Goal: Information Seeking & Learning: Compare options

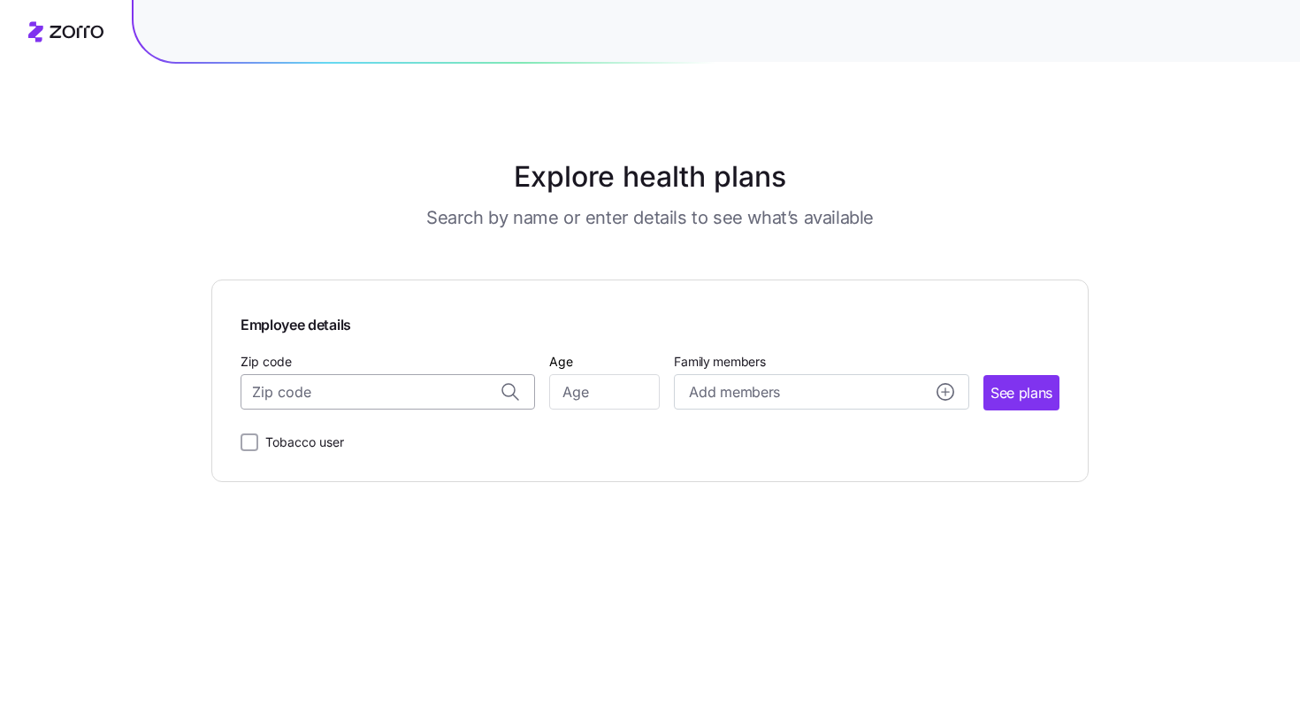
click at [414, 400] on input "Zip code" at bounding box center [388, 391] width 294 height 35
type input "02132"
click at [334, 392] on input "Zip code" at bounding box center [388, 391] width 294 height 35
click at [314, 449] on span "02132, [GEOGRAPHIC_DATA], [GEOGRAPHIC_DATA]" at bounding box center [385, 439] width 248 height 22
type input "02132, [GEOGRAPHIC_DATA], [GEOGRAPHIC_DATA]"
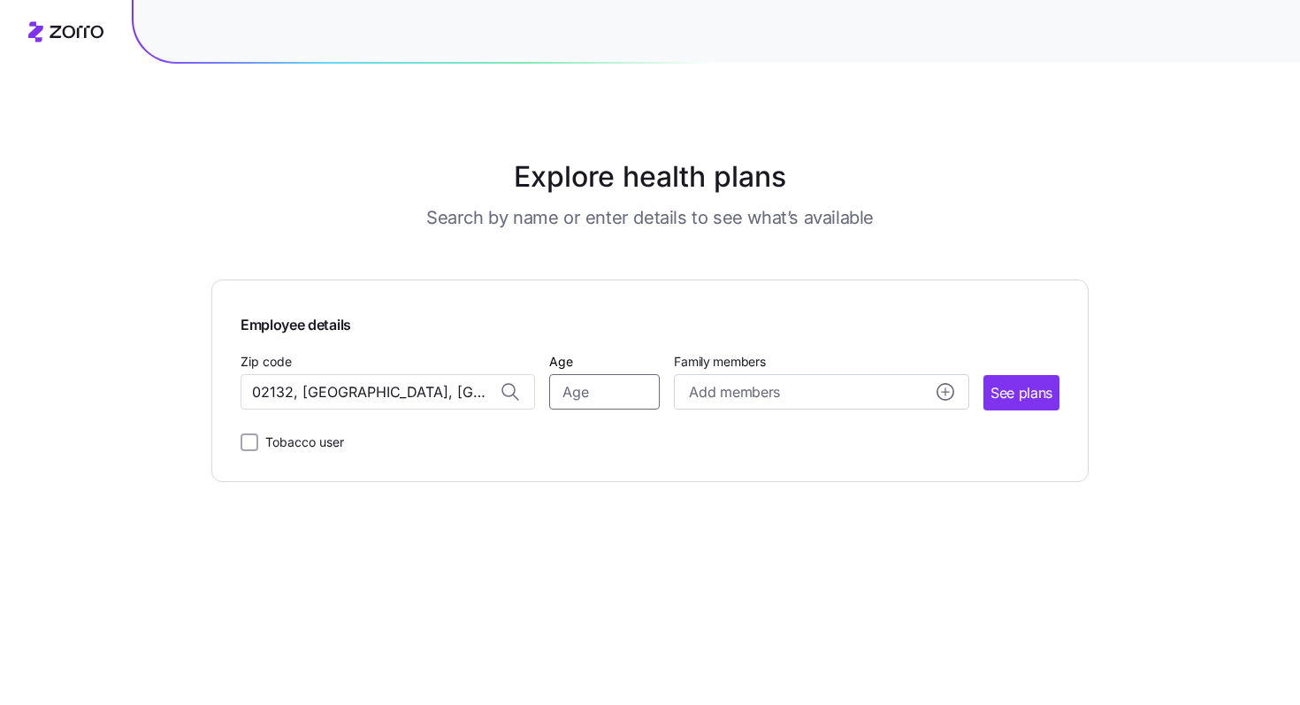
click at [570, 396] on input "Age" at bounding box center [604, 391] width 111 height 35
type input "35"
click at [997, 397] on span "See plans" at bounding box center [1021, 393] width 62 height 22
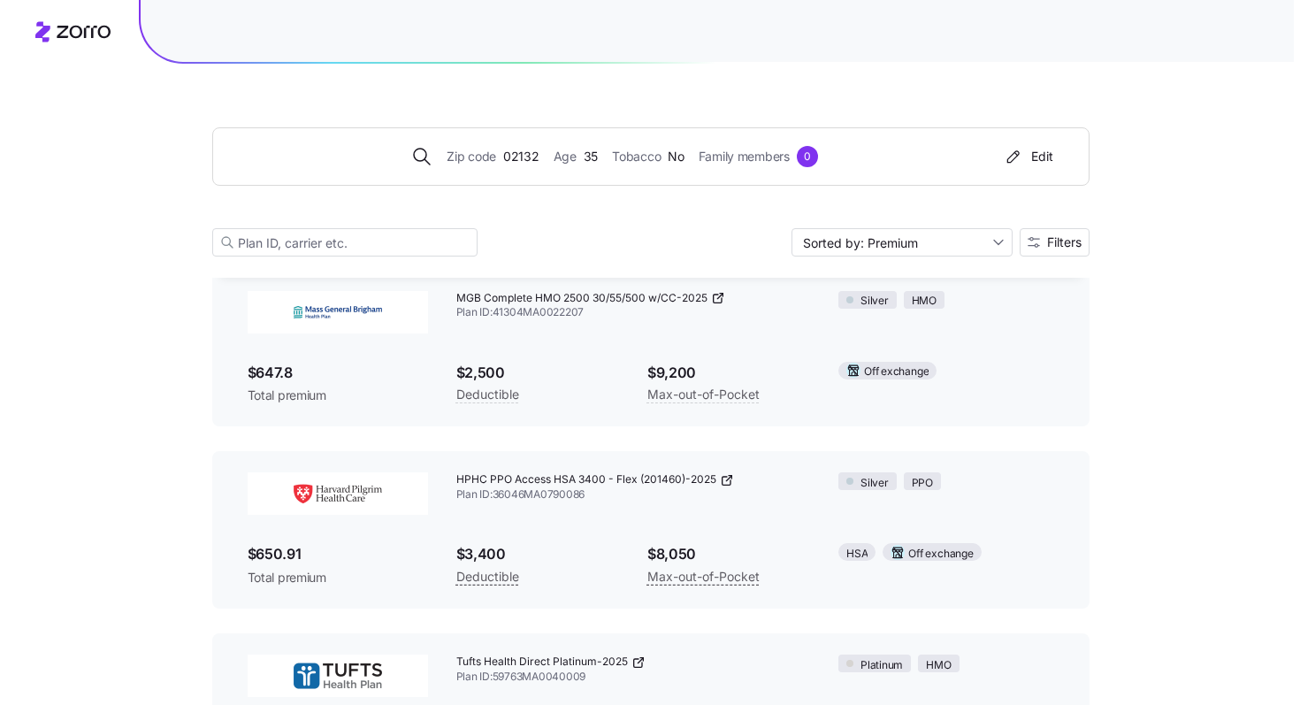
scroll to position [2303, 0]
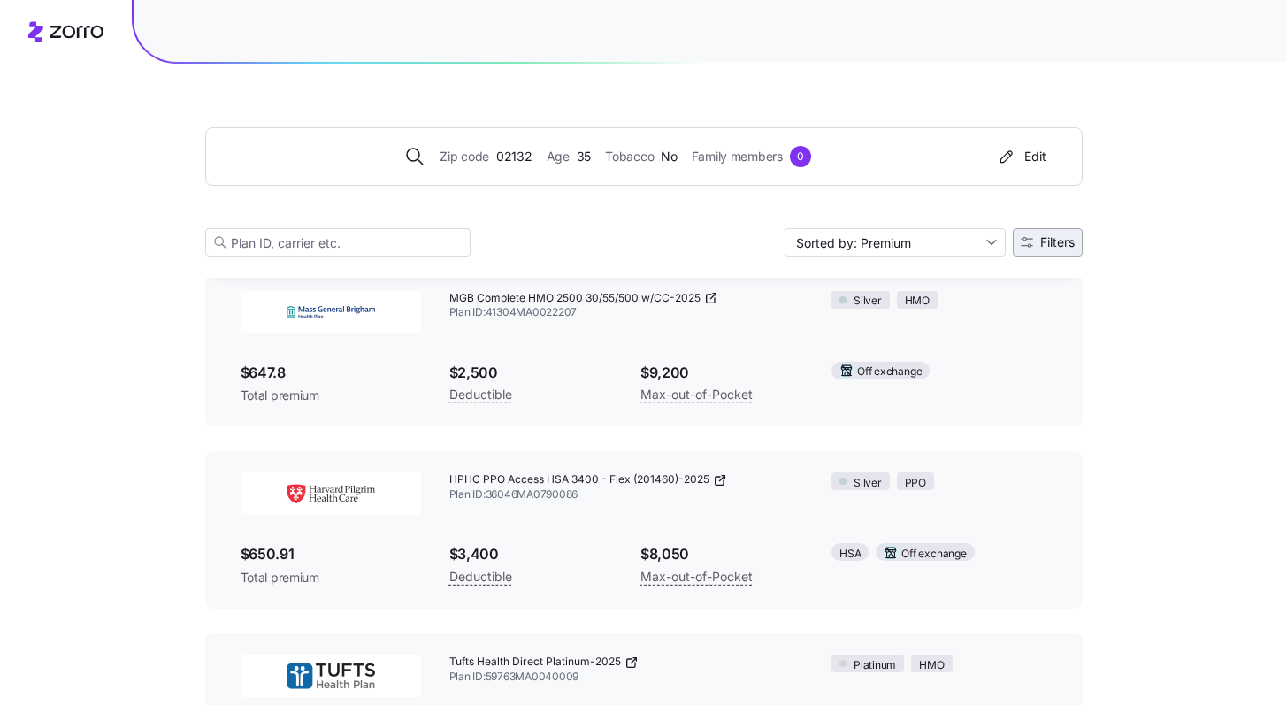
click at [1053, 250] on button "Filters" at bounding box center [1048, 242] width 70 height 28
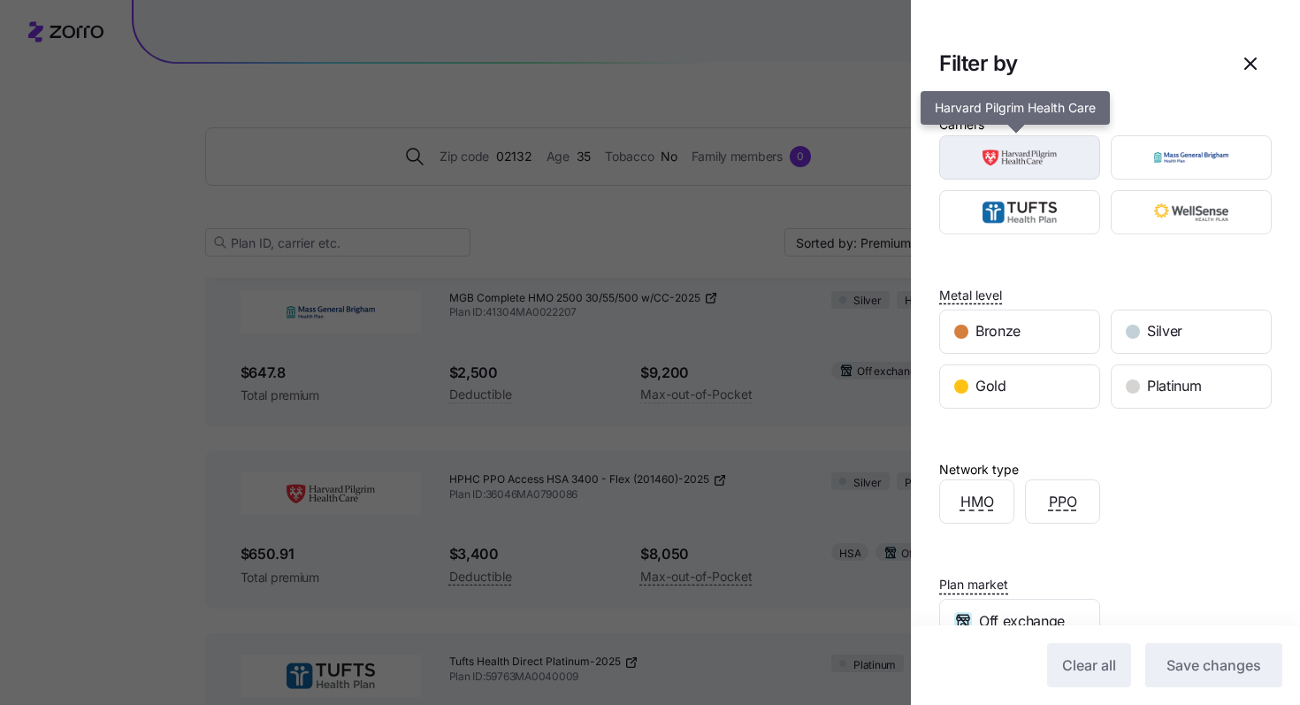
click at [1060, 157] on img "button" at bounding box center [1020, 157] width 130 height 35
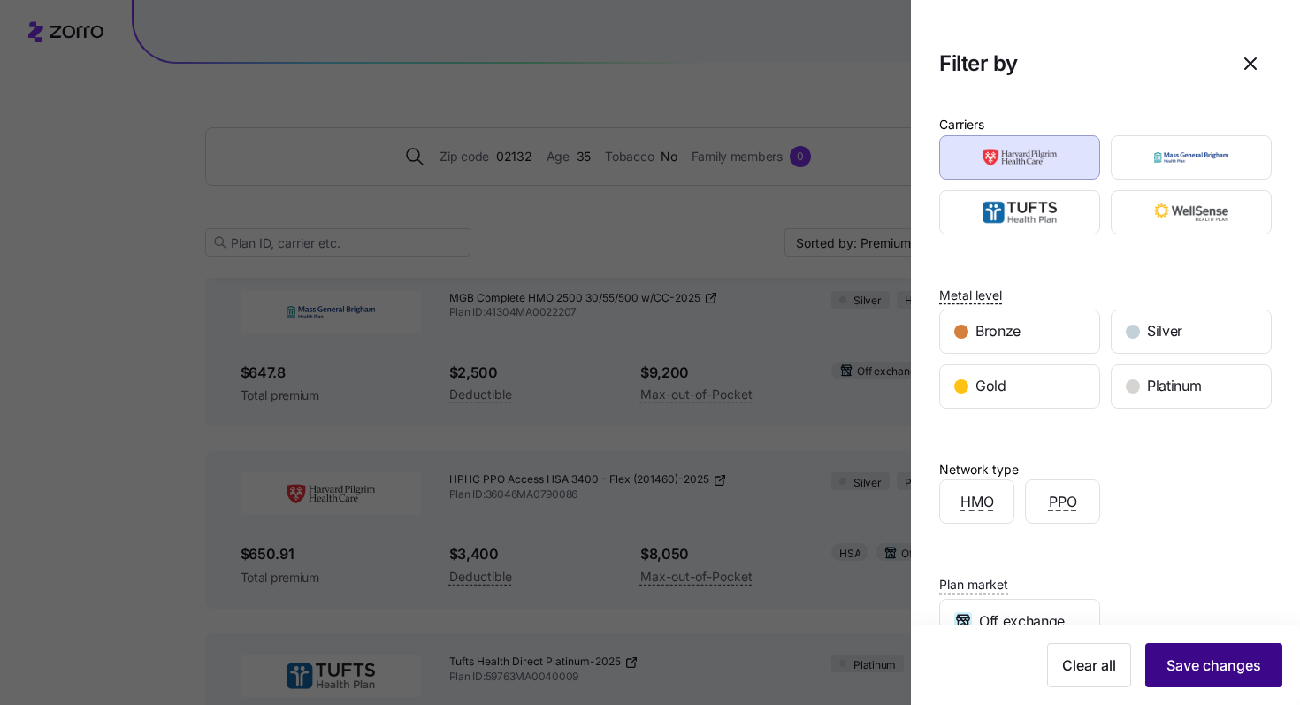
click at [1219, 656] on span "Save changes" at bounding box center [1213, 664] width 95 height 21
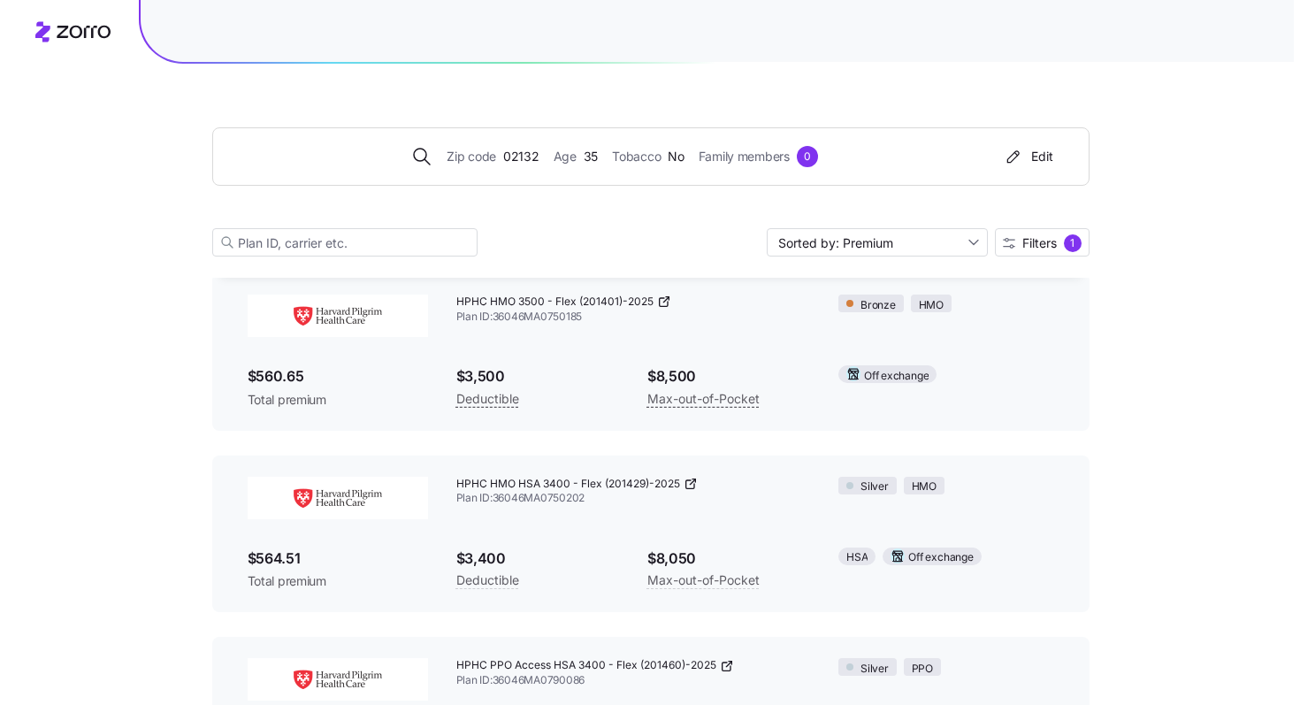
scroll to position [298, 0]
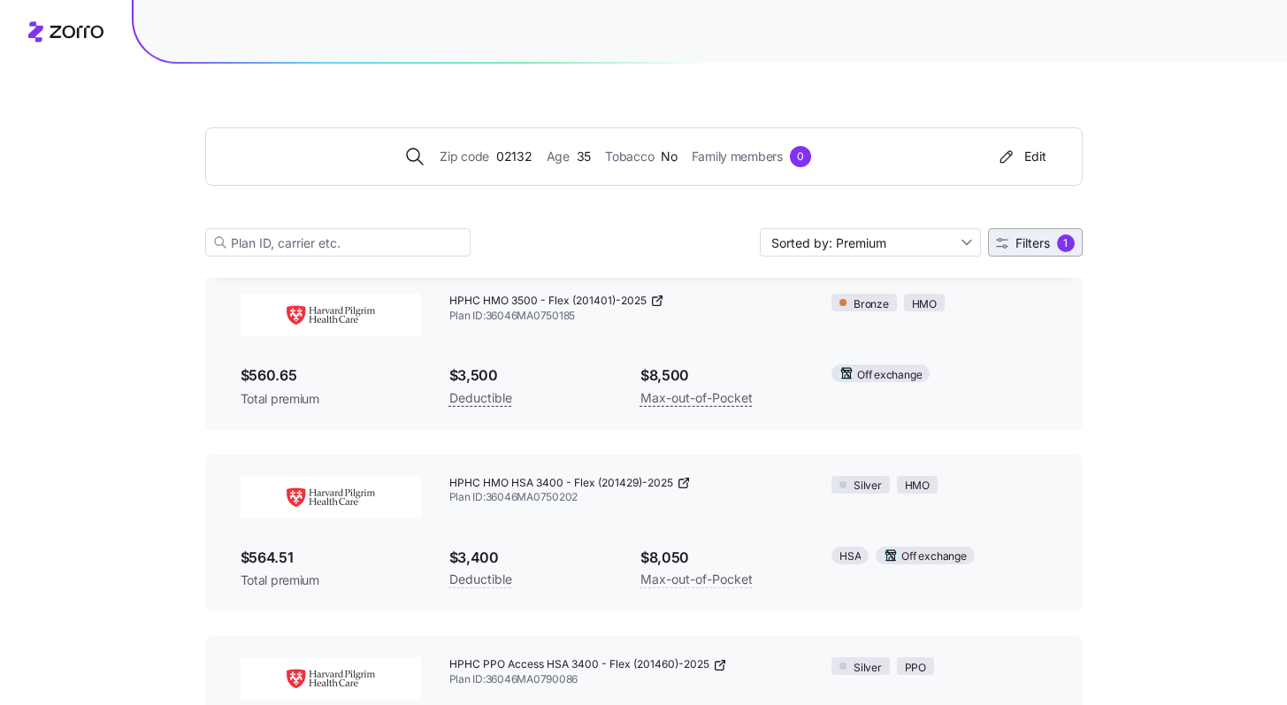
click at [1057, 241] on span "1" at bounding box center [1066, 243] width 18 height 18
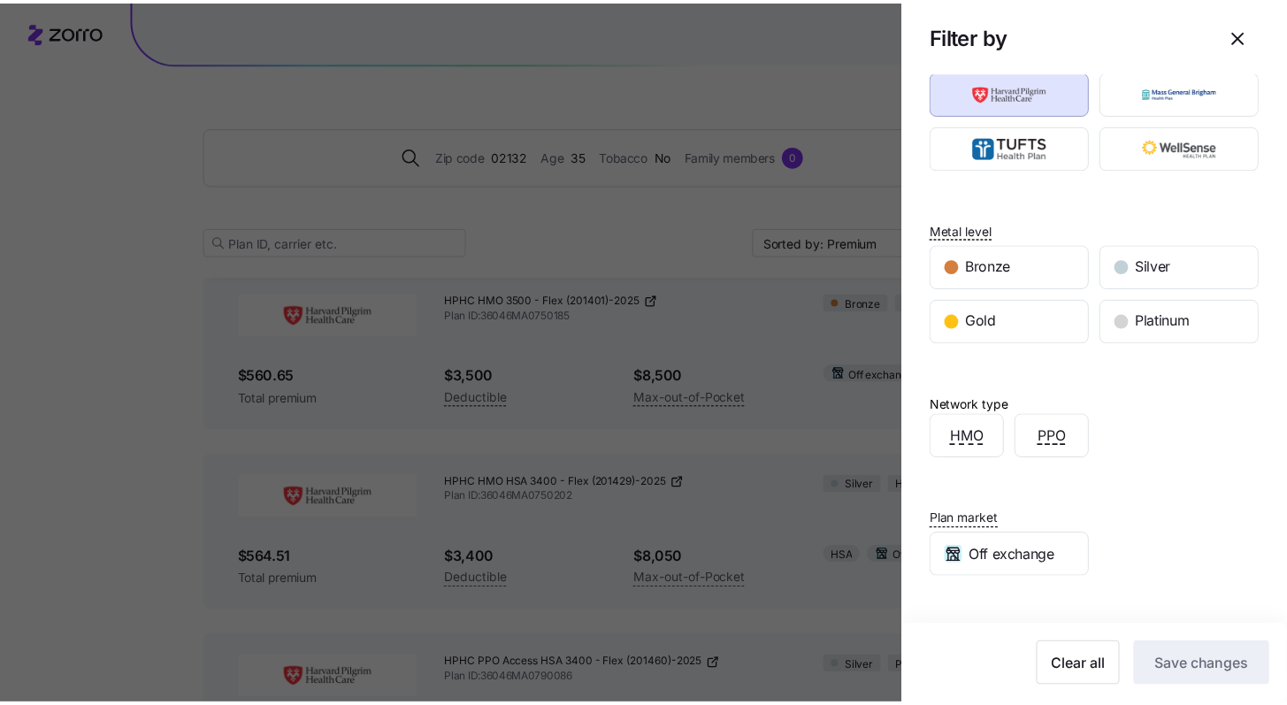
scroll to position [0, 0]
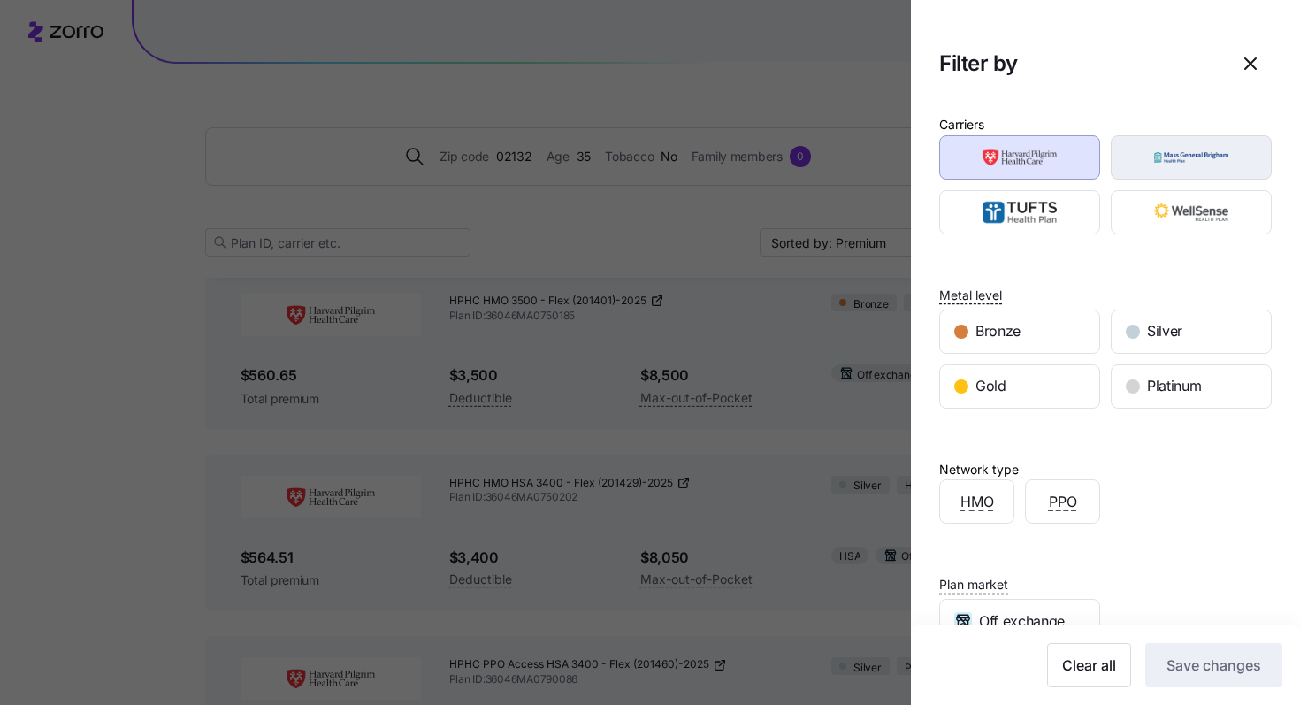
click at [1156, 173] on img "button" at bounding box center [1192, 157] width 130 height 35
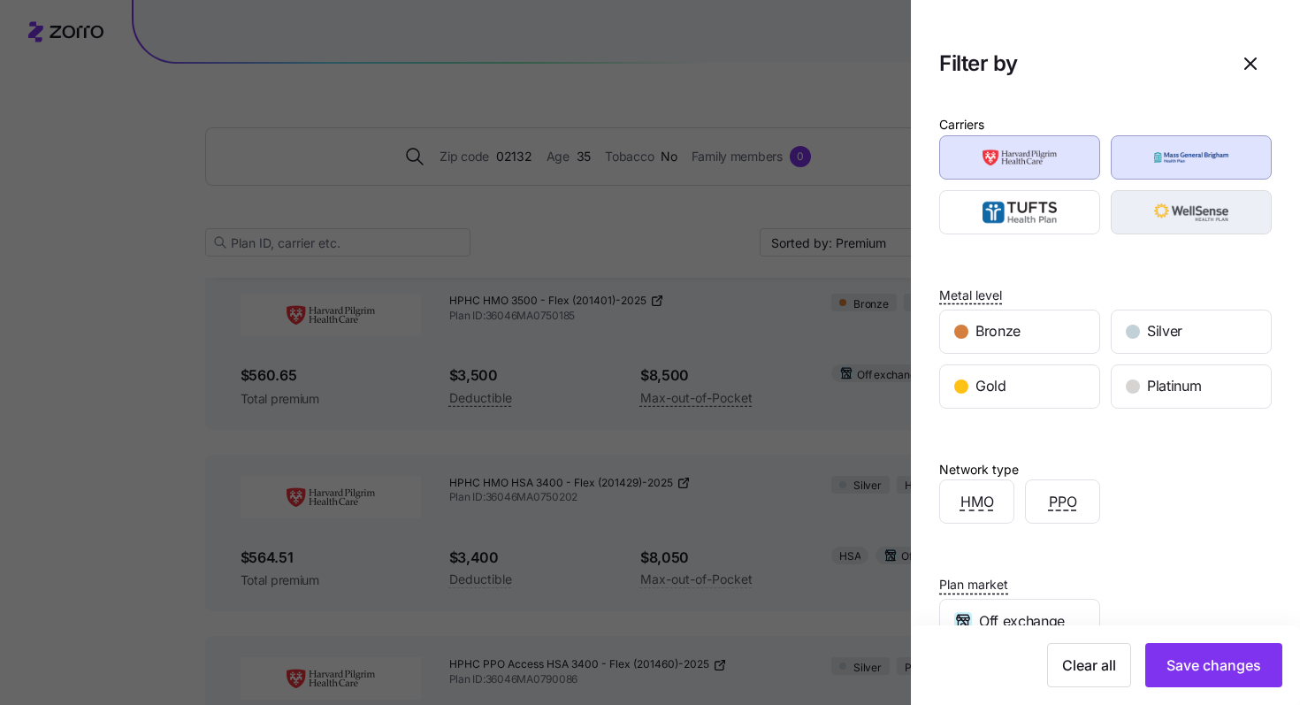
click at [1184, 217] on img "button" at bounding box center [1192, 212] width 130 height 35
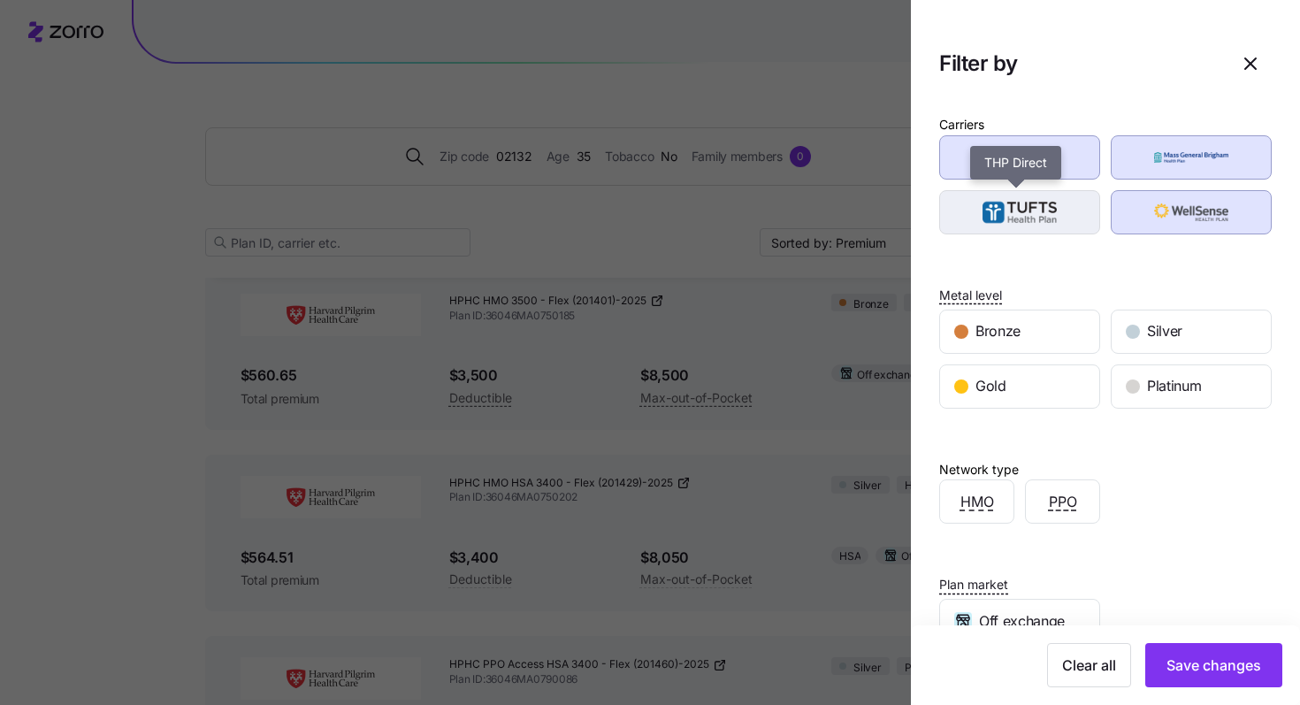
click at [1050, 218] on img "button" at bounding box center [1020, 212] width 130 height 35
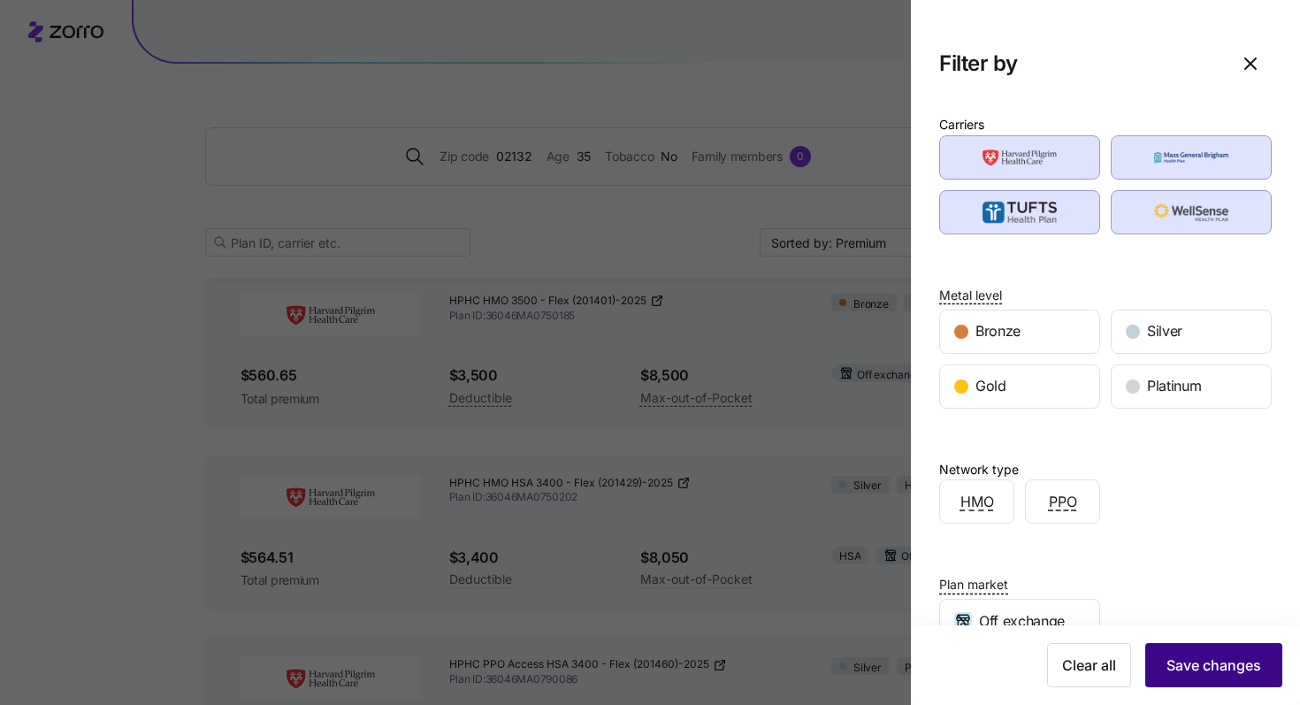
click at [1231, 665] on span "Save changes" at bounding box center [1213, 664] width 95 height 21
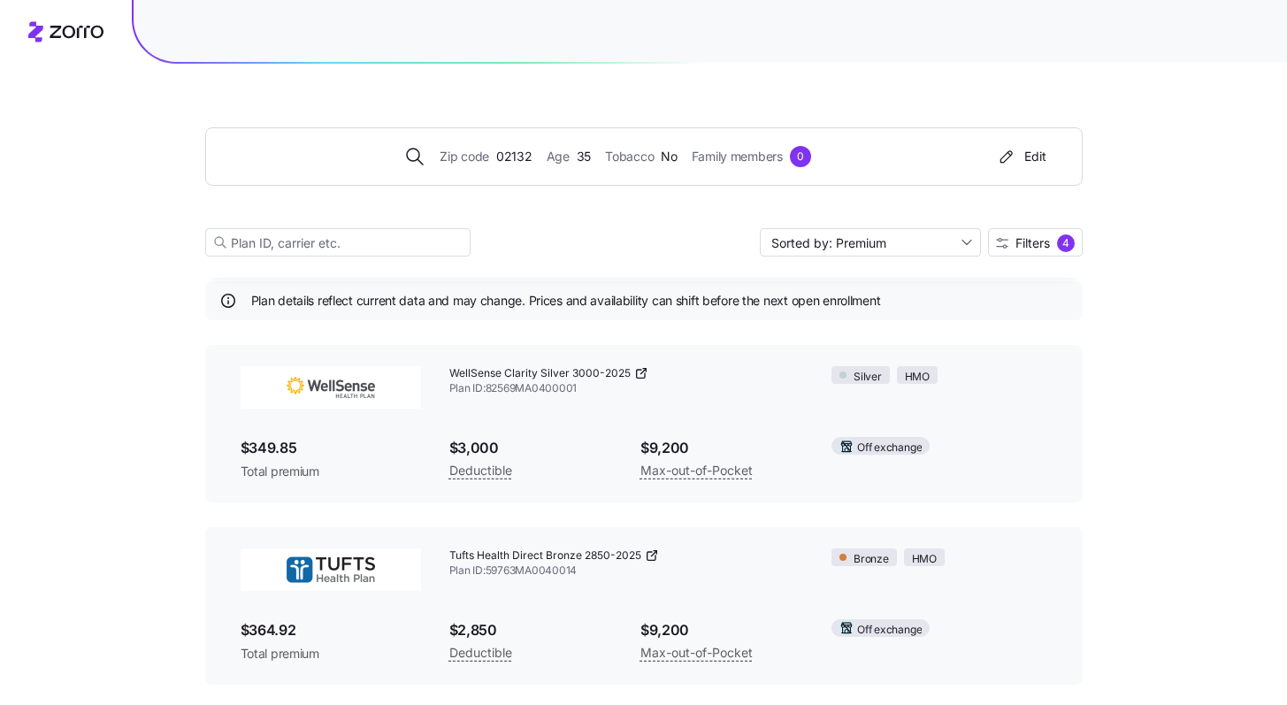
scroll to position [63, 0]
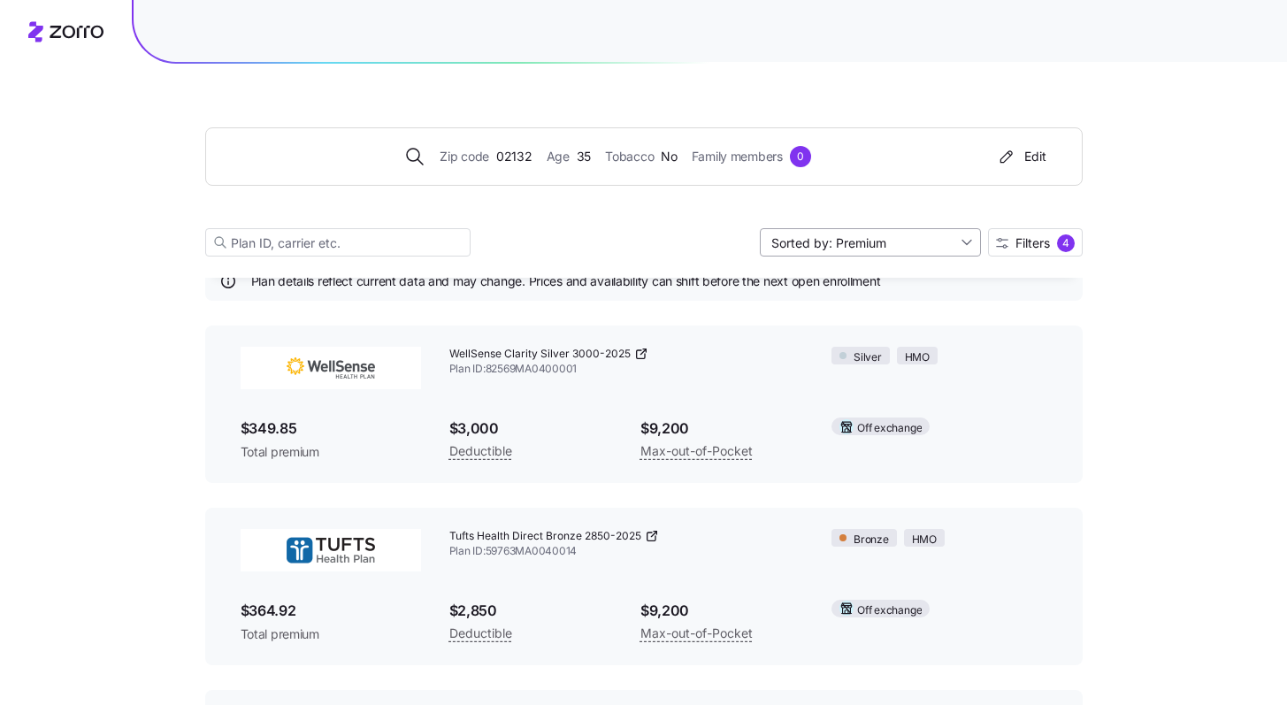
click at [877, 245] on input "Sorted by: Premium" at bounding box center [870, 242] width 221 height 28
click at [848, 302] on div "Deductible" at bounding box center [868, 310] width 207 height 27
type input "Sorted by: Deductible"
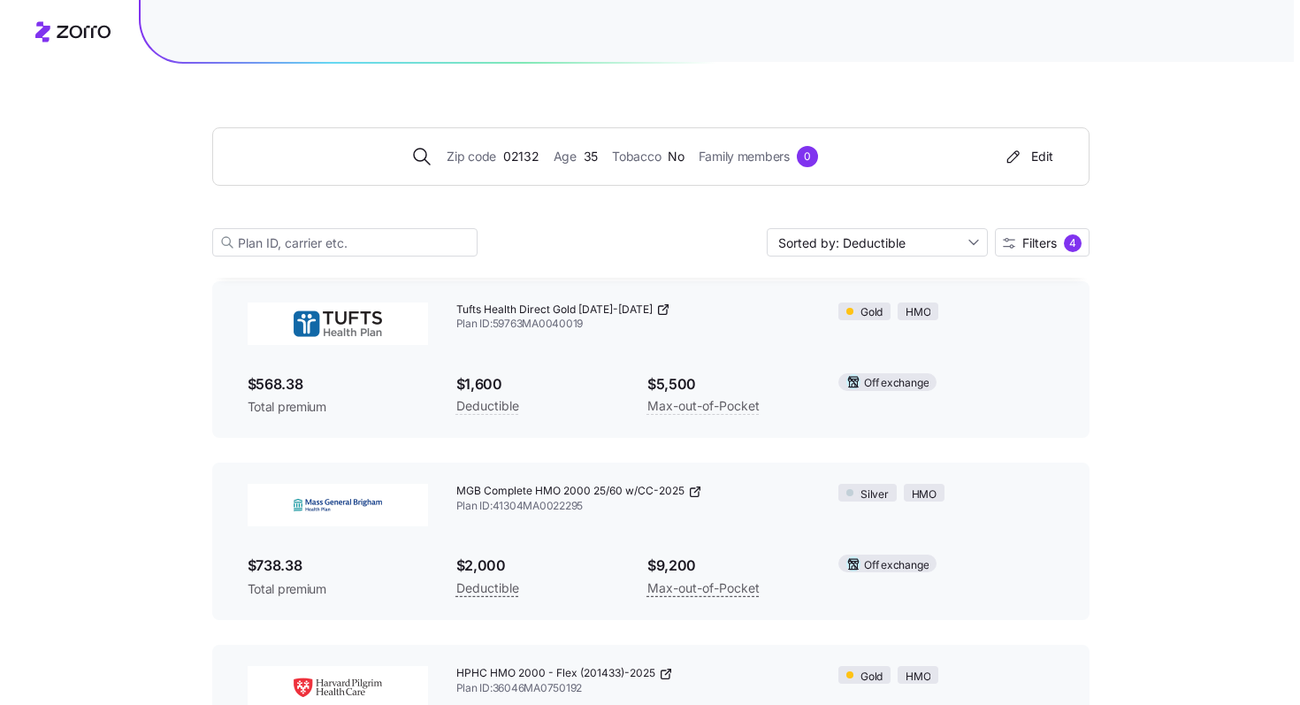
scroll to position [578, 0]
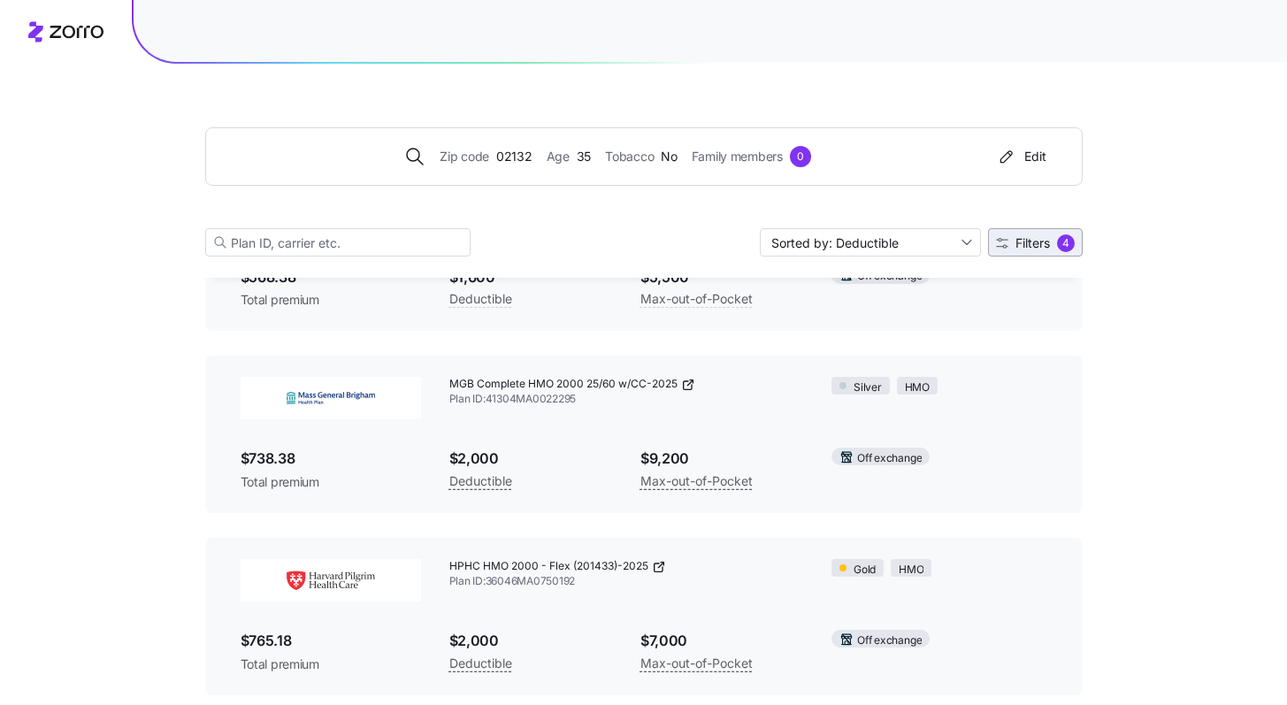
click at [1016, 243] on span "Filters" at bounding box center [1032, 243] width 34 height 12
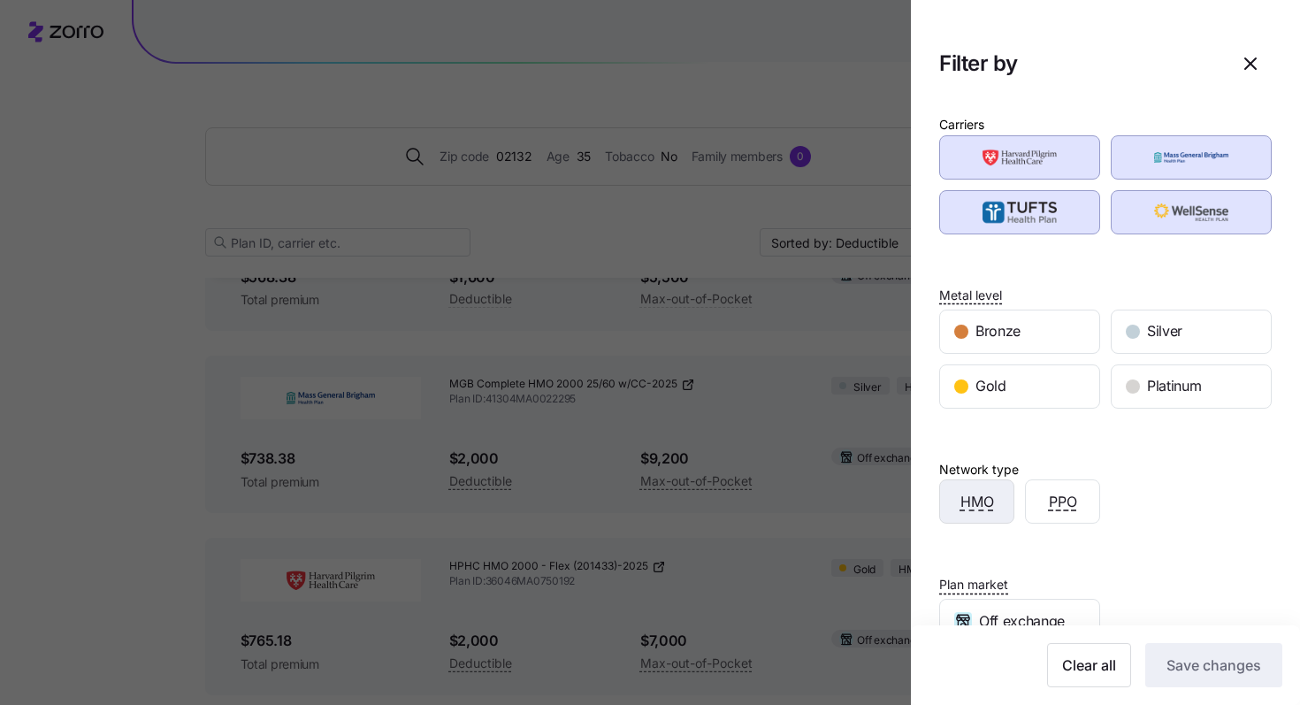
click at [991, 501] on span "HMO" at bounding box center [977, 502] width 34 height 22
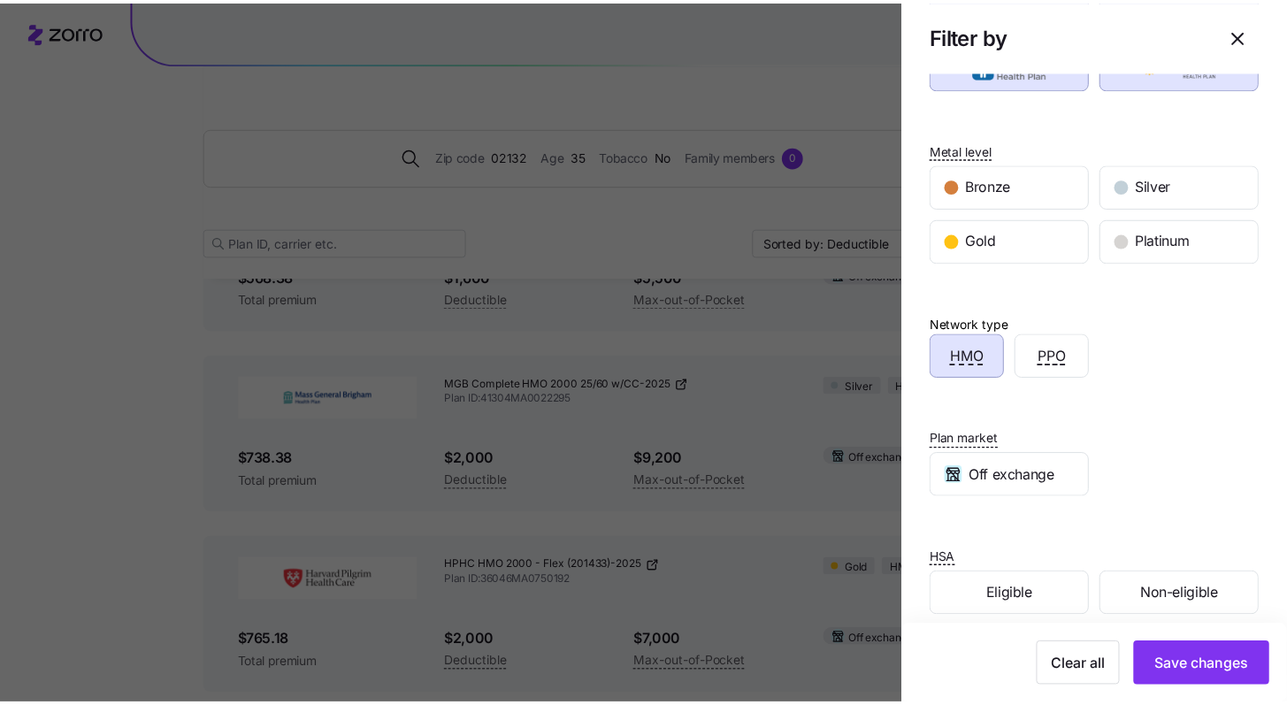
scroll to position [165, 0]
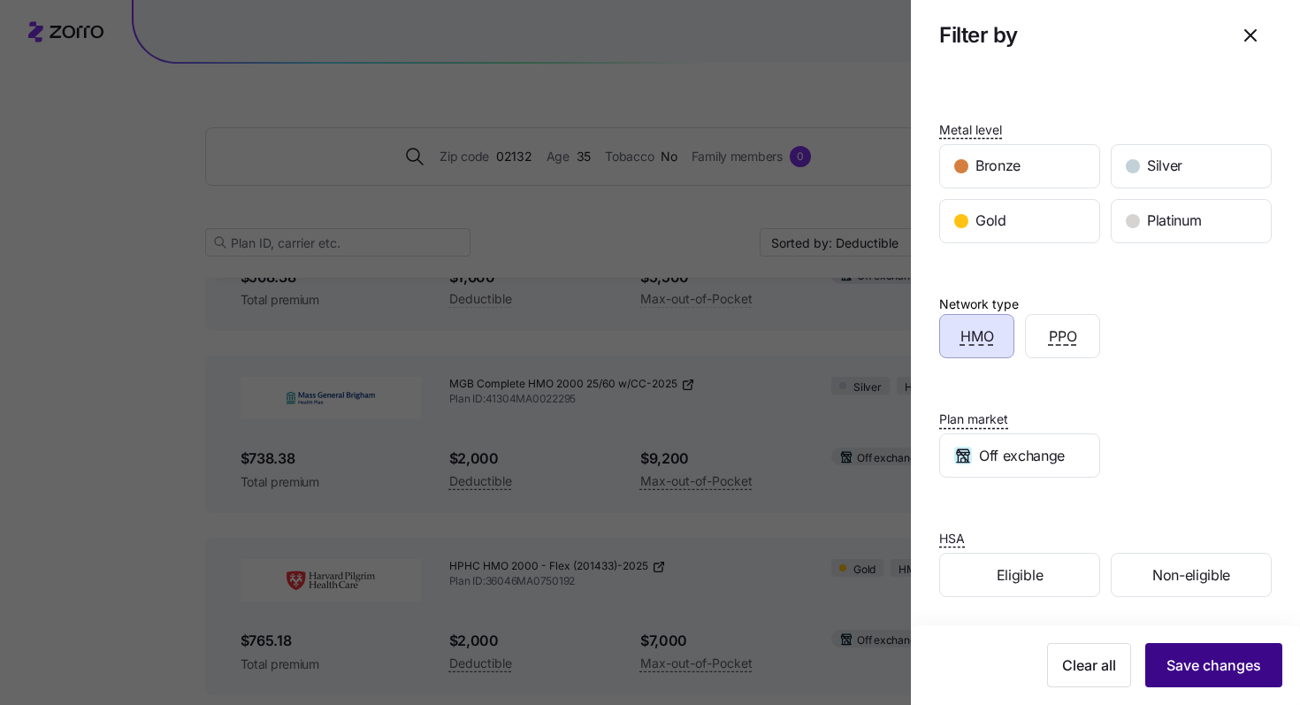
click at [1199, 681] on button "Save changes" at bounding box center [1213, 665] width 137 height 44
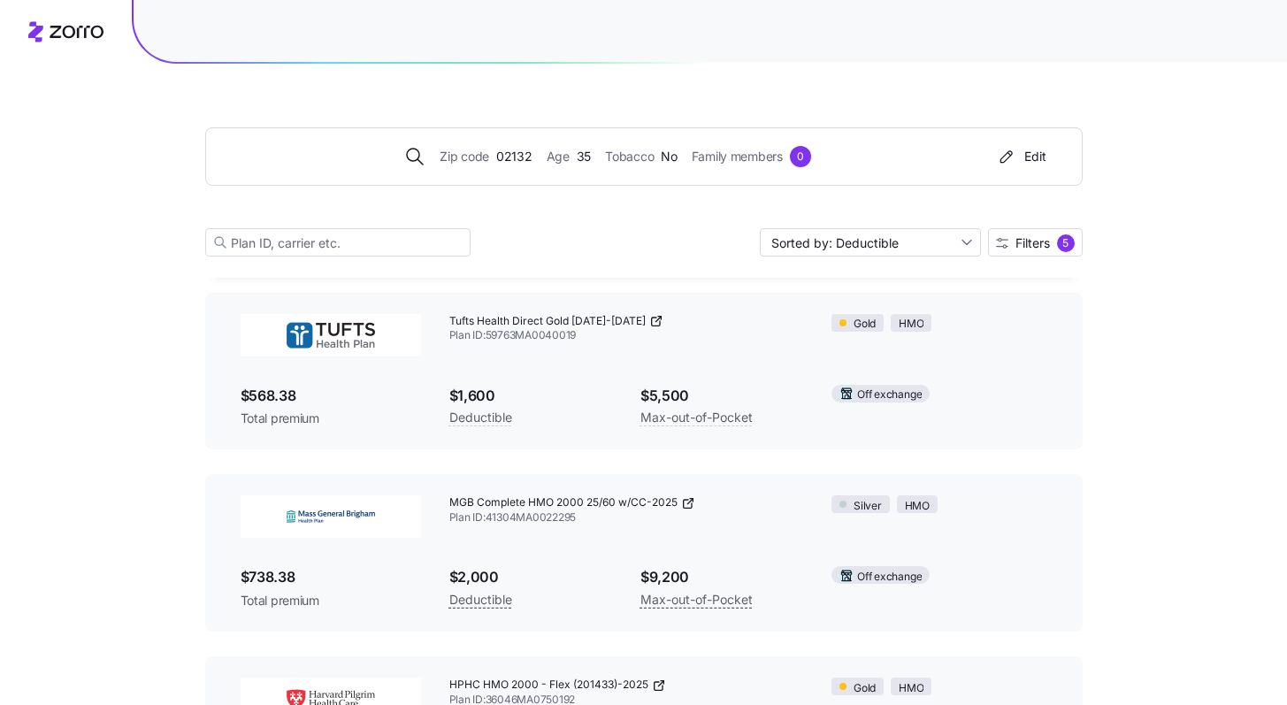
scroll to position [446, 0]
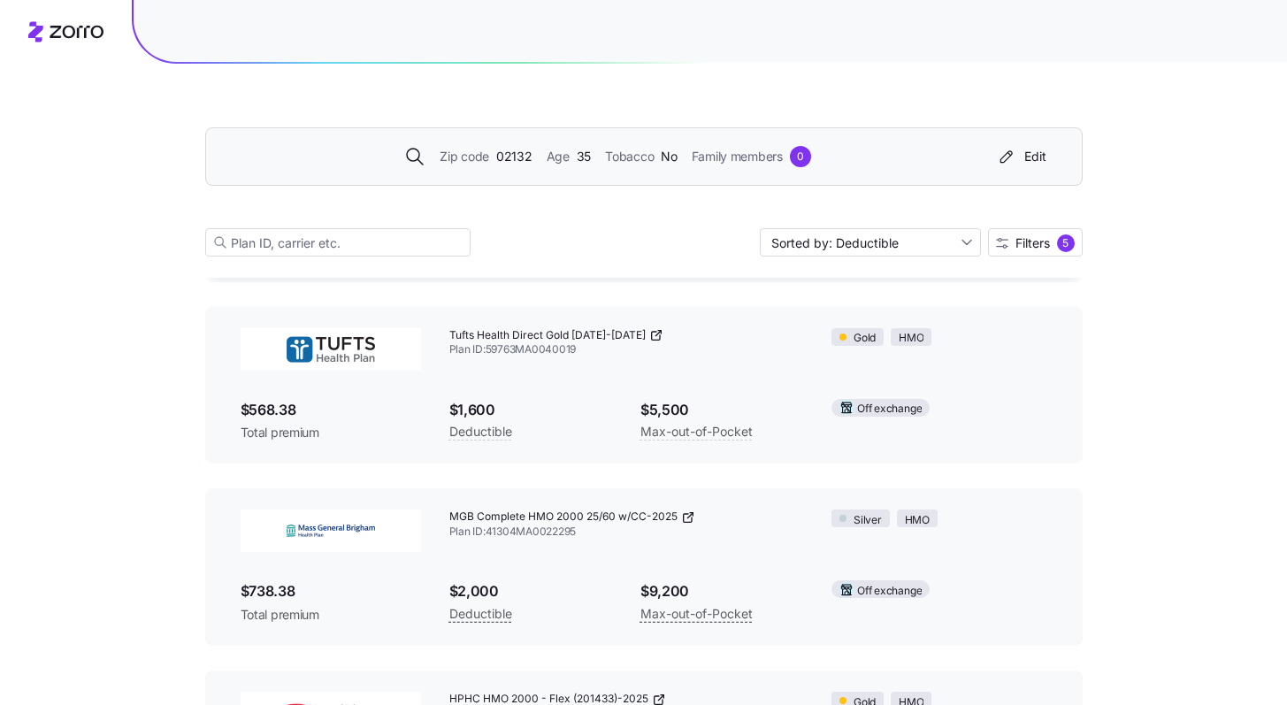
click at [510, 157] on span "02132" at bounding box center [514, 156] width 36 height 19
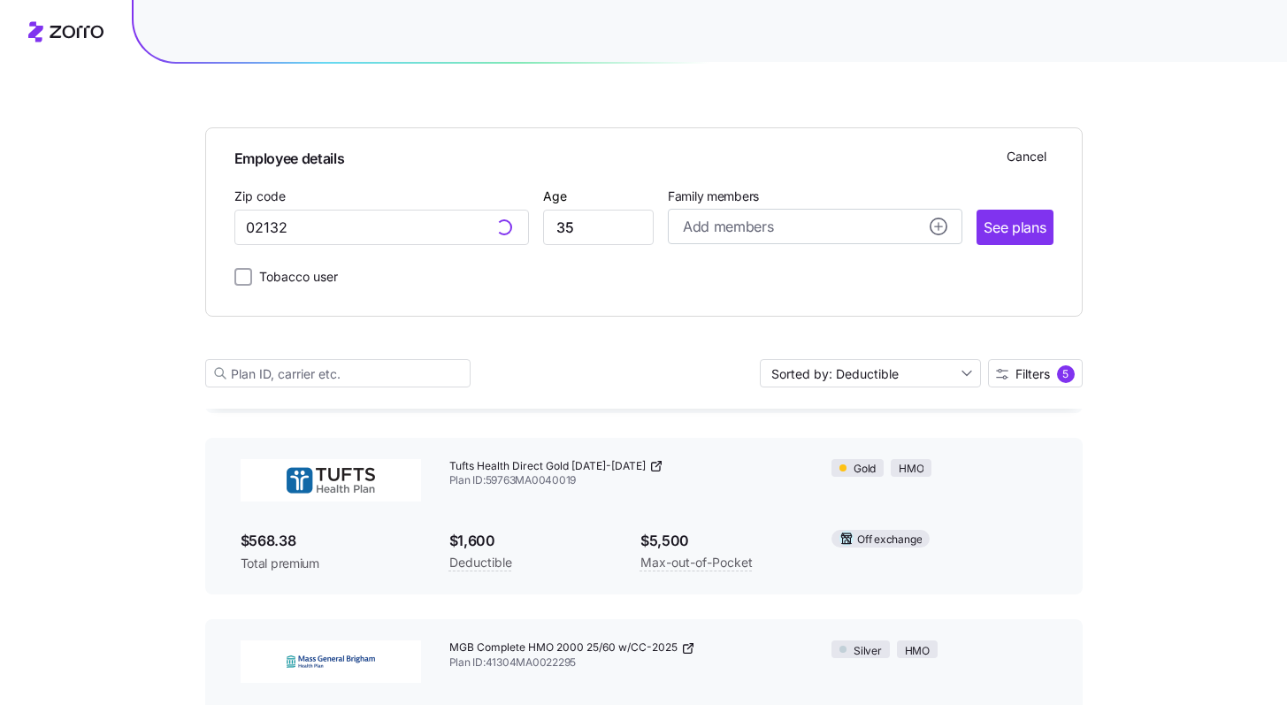
scroll to position [577, 0]
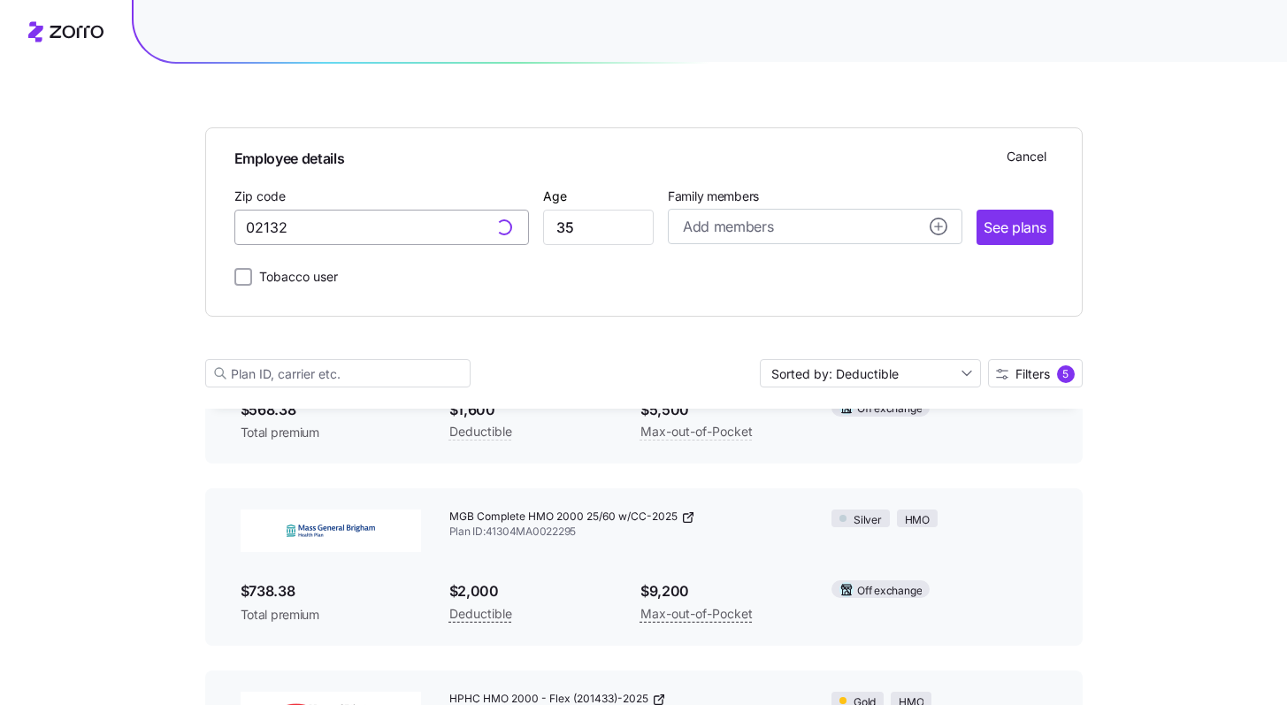
type input "02132, [GEOGRAPHIC_DATA], [GEOGRAPHIC_DATA]"
drag, startPoint x: 240, startPoint y: 237, endPoint x: 214, endPoint y: 235, distance: 25.7
click at [214, 235] on div "Employee details Cancel Zip code 02132, [GEOGRAPHIC_DATA], [GEOGRAPHIC_DATA] Ag…" at bounding box center [643, 221] width 877 height 189
click at [458, 216] on input "02132, [GEOGRAPHIC_DATA], [GEOGRAPHIC_DATA]" at bounding box center [381, 227] width 294 height 35
drag, startPoint x: 446, startPoint y: 230, endPoint x: 209, endPoint y: 222, distance: 237.1
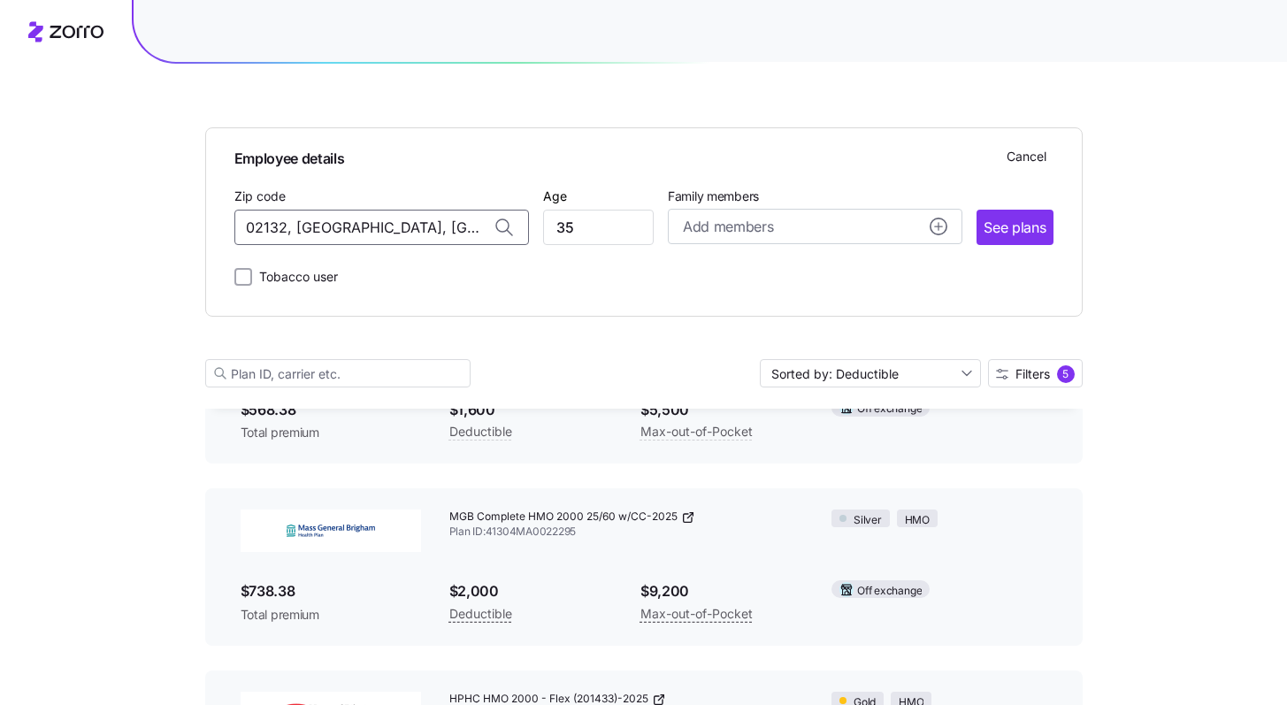
click at [209, 222] on div "Employee details Cancel Zip code 02132, [GEOGRAPHIC_DATA], [GEOGRAPHIC_DATA] Ag…" at bounding box center [643, 221] width 877 height 189
click at [381, 287] on div "02907, [GEOGRAPHIC_DATA], [GEOGRAPHIC_DATA]" at bounding box center [381, 274] width 276 height 36
type input "02907, [GEOGRAPHIC_DATA], [GEOGRAPHIC_DATA]"
click at [1015, 241] on button "See plans" at bounding box center [1014, 227] width 76 height 35
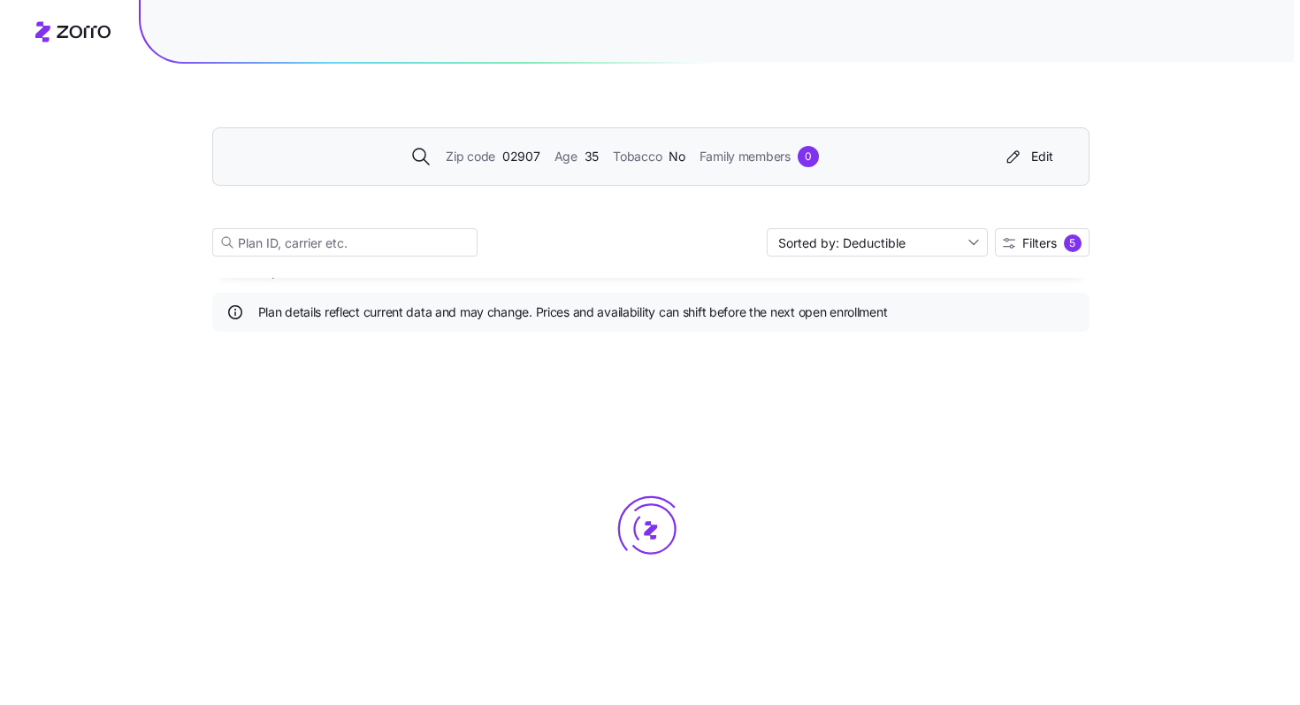
scroll to position [0, 0]
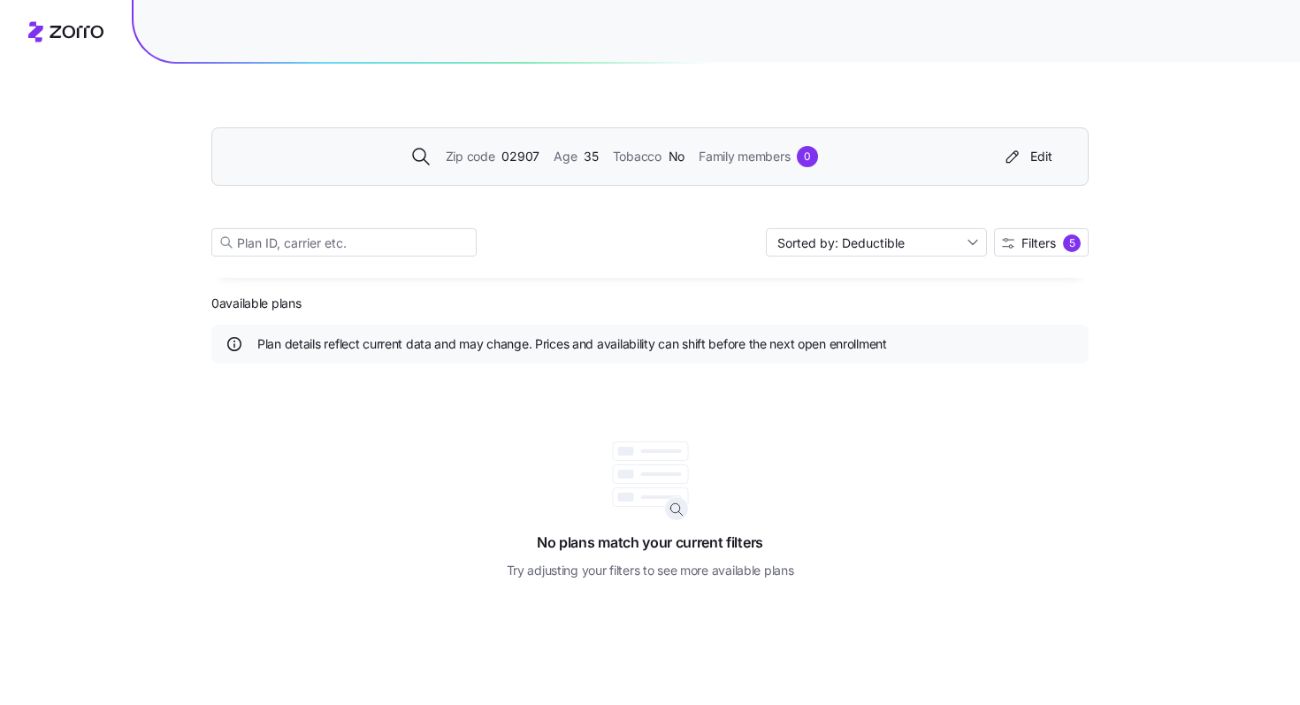
click at [1051, 256] on div "Zip code 02907 Age 35 Tobacco No Family members 0 Edit Sorted by: Deductible Fi…" at bounding box center [649, 171] width 877 height 214
click at [1051, 254] on button "Filters 5" at bounding box center [1041, 242] width 95 height 28
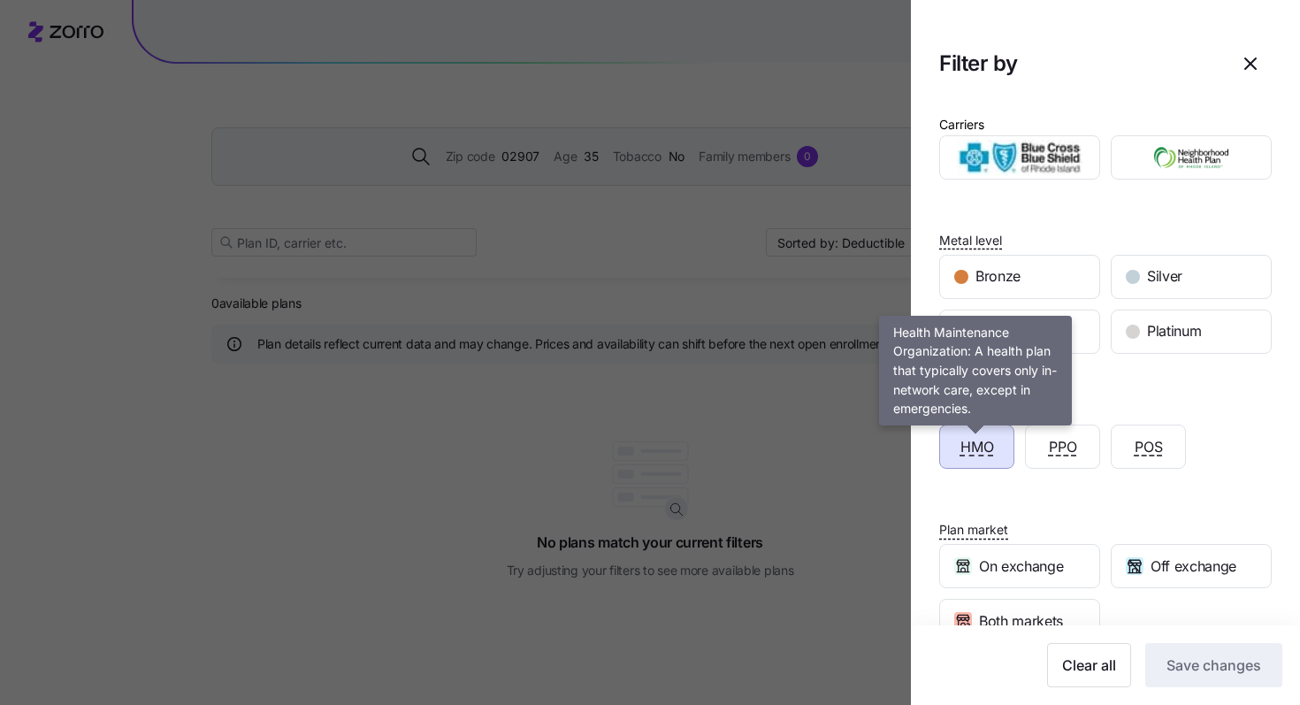
click at [990, 440] on span "HMO" at bounding box center [977, 447] width 34 height 22
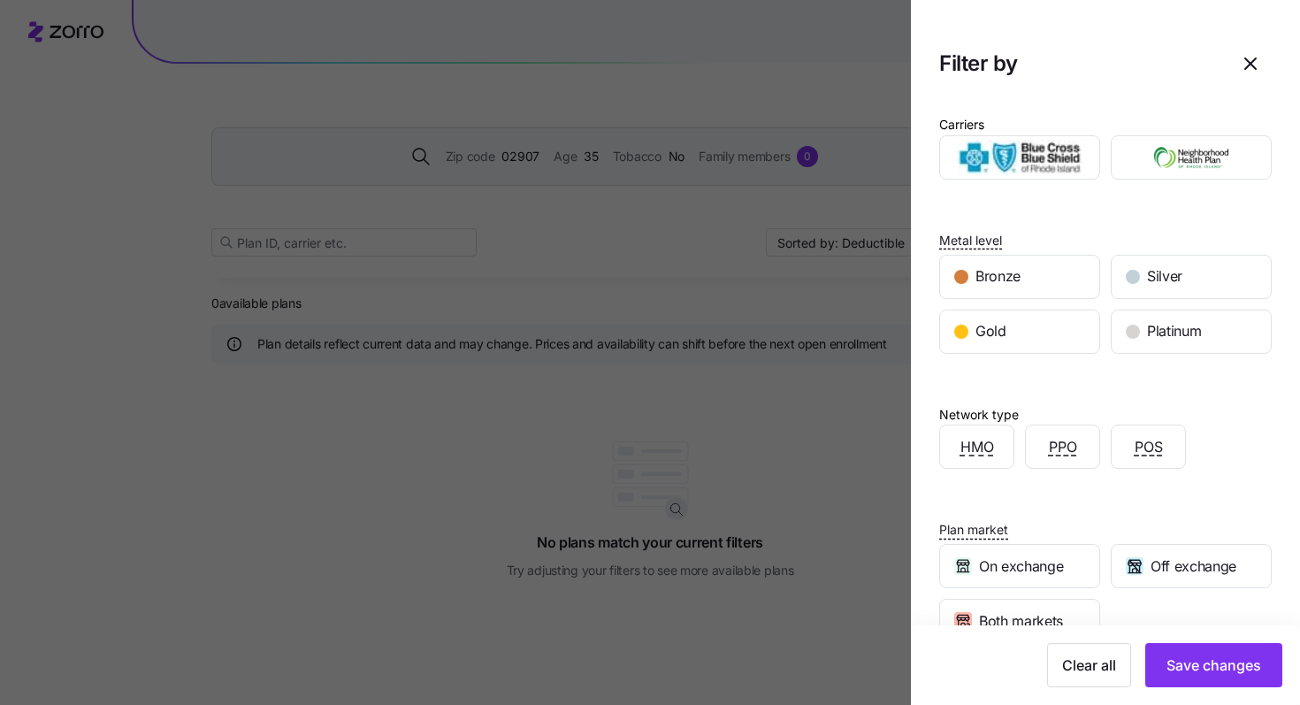
click at [1218, 659] on span "Save changes" at bounding box center [1213, 664] width 95 height 21
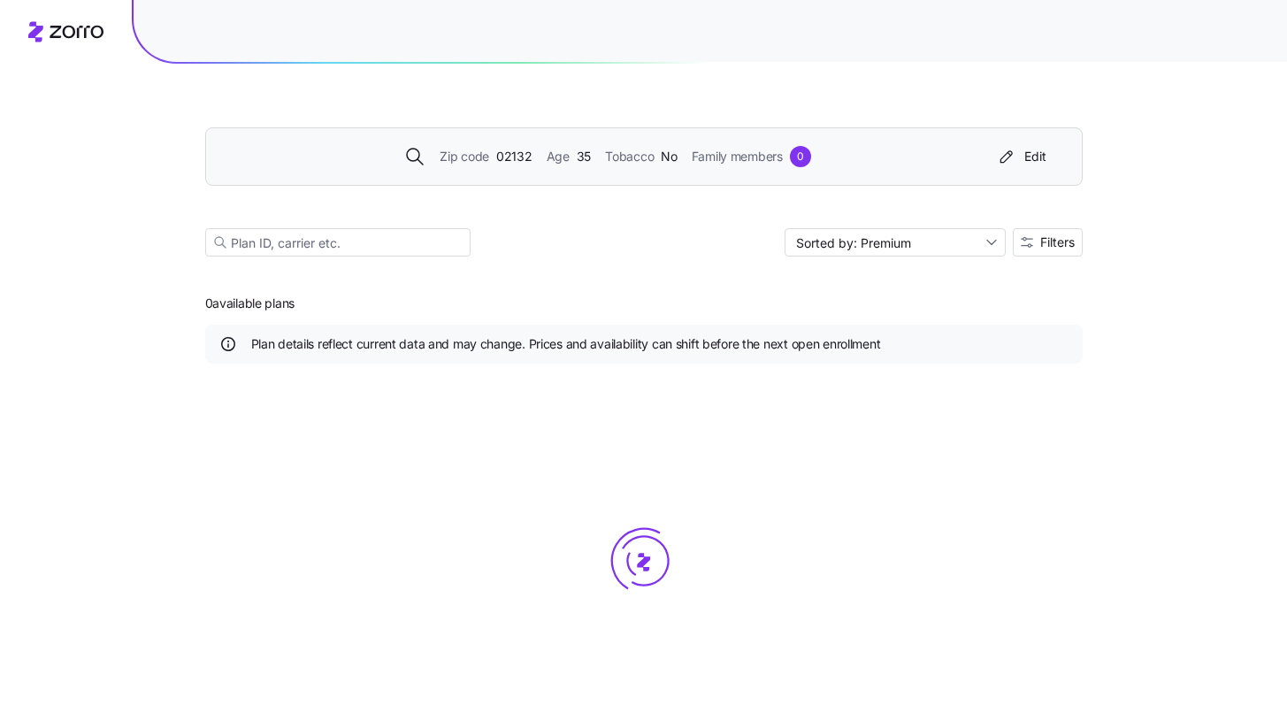
click at [520, 156] on span "02132" at bounding box center [514, 156] width 36 height 19
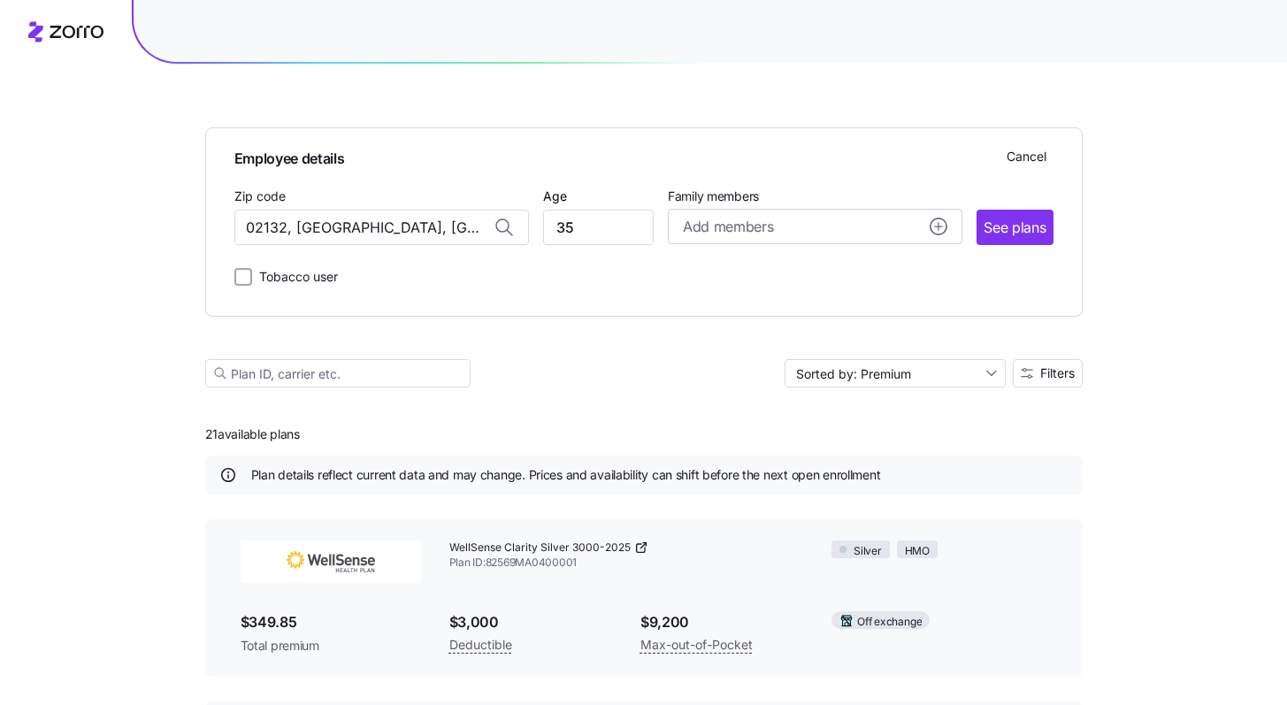
click at [480, 234] on div at bounding box center [504, 227] width 48 height 34
click at [463, 228] on input "02132, [GEOGRAPHIC_DATA], [GEOGRAPHIC_DATA]" at bounding box center [381, 227] width 294 height 35
drag, startPoint x: 398, startPoint y: 227, endPoint x: 218, endPoint y: 213, distance: 180.1
click at [218, 213] on div "Employee details Cancel Zip code 02132, [GEOGRAPHIC_DATA], [GEOGRAPHIC_DATA] Ag…" at bounding box center [643, 221] width 877 height 189
click at [374, 261] on div "02907, [GEOGRAPHIC_DATA], [GEOGRAPHIC_DATA]" at bounding box center [381, 274] width 276 height 36
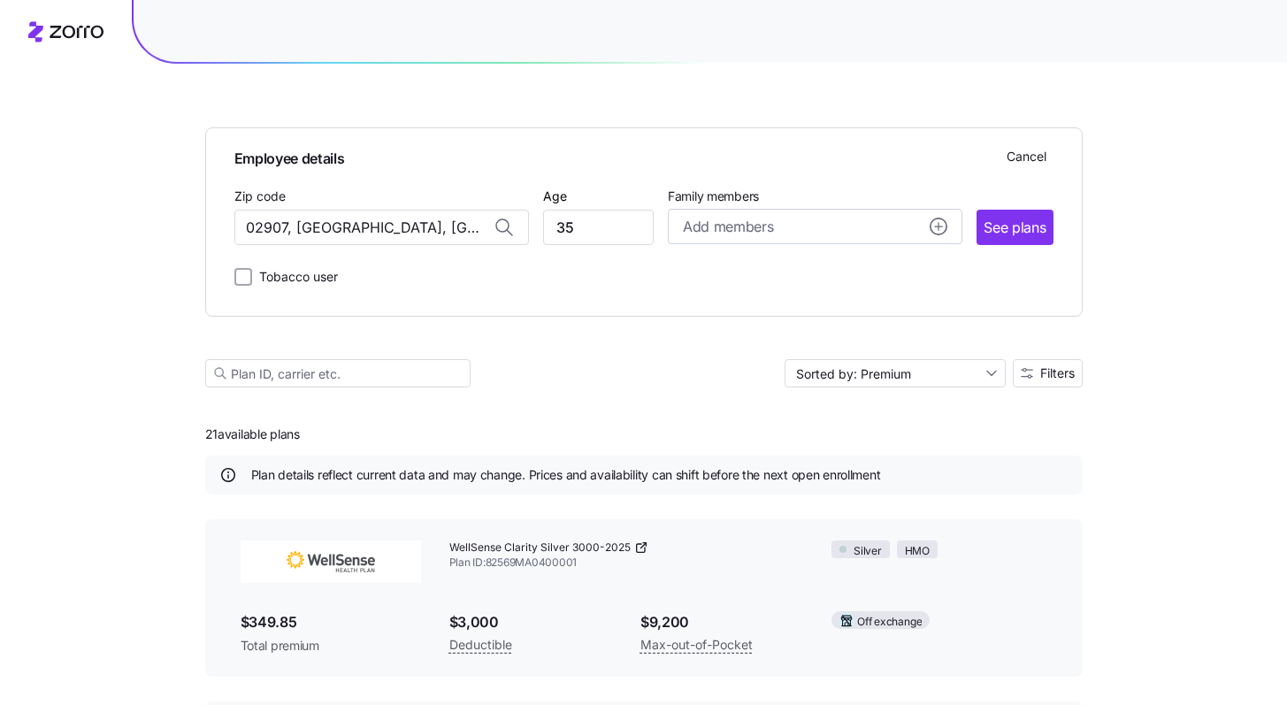
type input "02907, [GEOGRAPHIC_DATA], [GEOGRAPHIC_DATA]"
click at [1020, 235] on span "See plans" at bounding box center [1014, 228] width 62 height 22
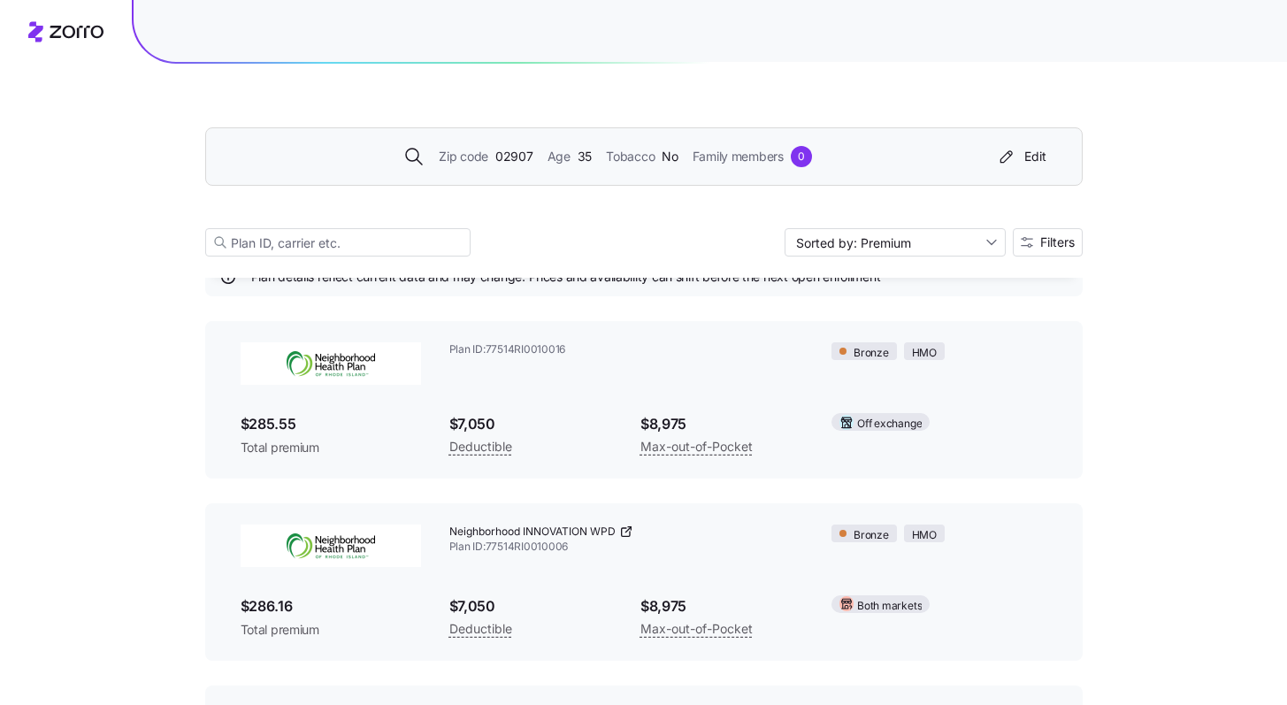
scroll to position [67, 0]
click at [1042, 250] on button "Filters" at bounding box center [1048, 242] width 70 height 28
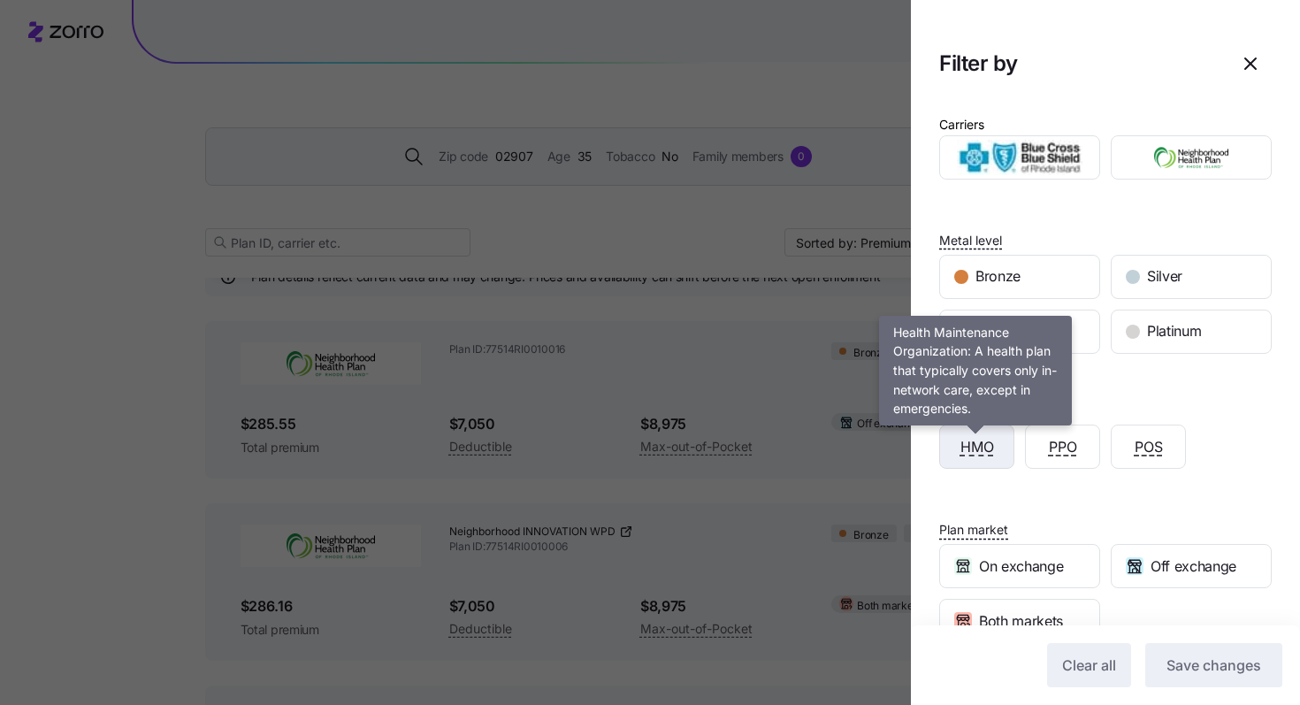
click at [977, 457] on span "HMO" at bounding box center [977, 447] width 34 height 22
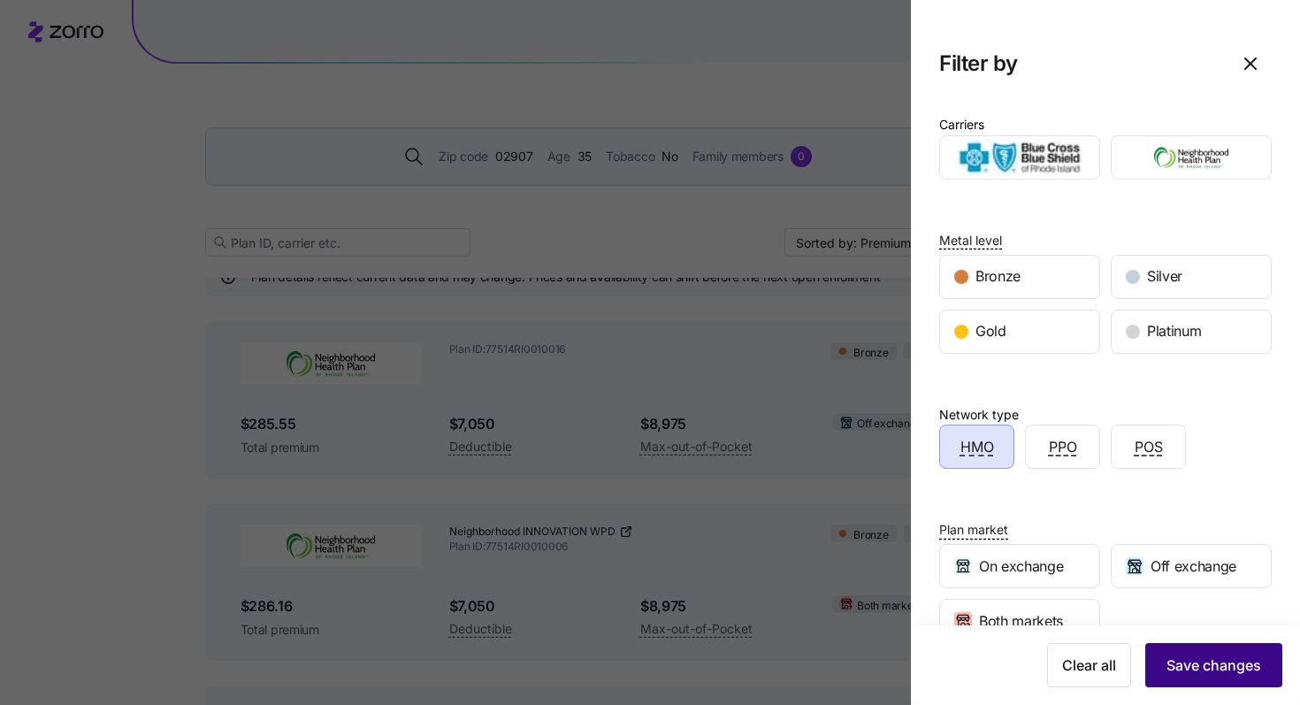
click at [1206, 671] on span "Save changes" at bounding box center [1213, 664] width 95 height 21
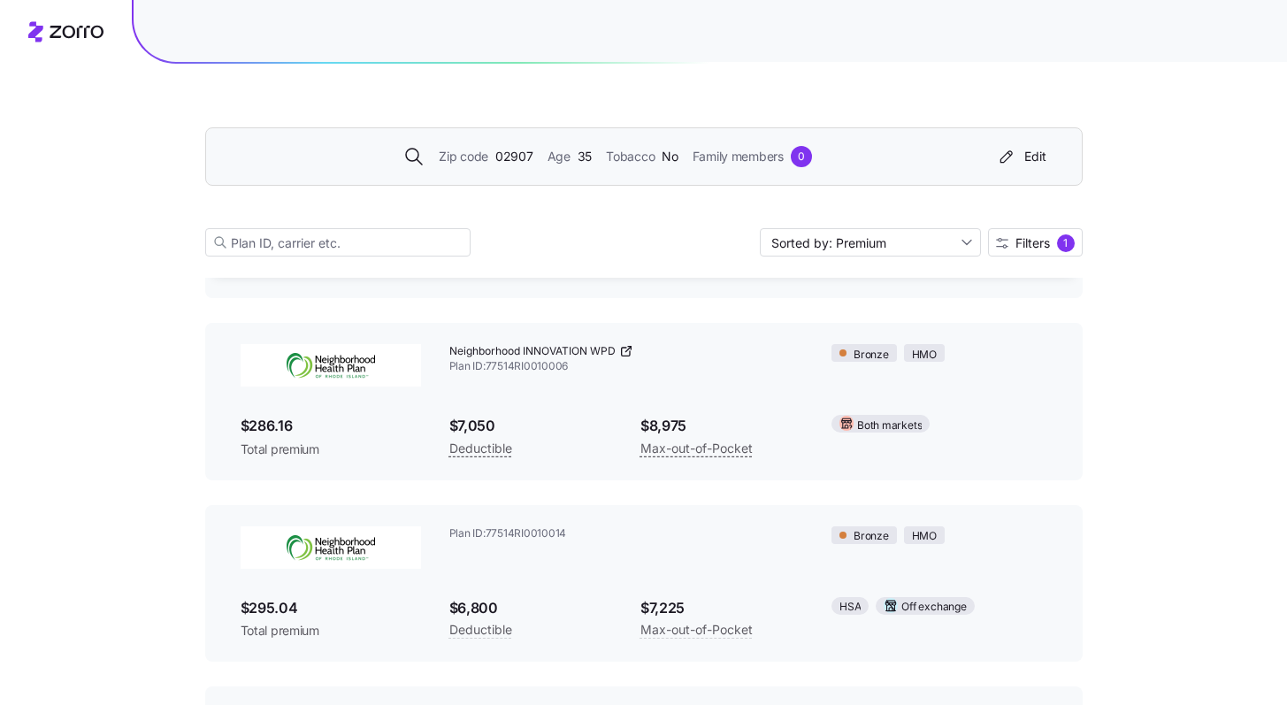
scroll to position [0, 0]
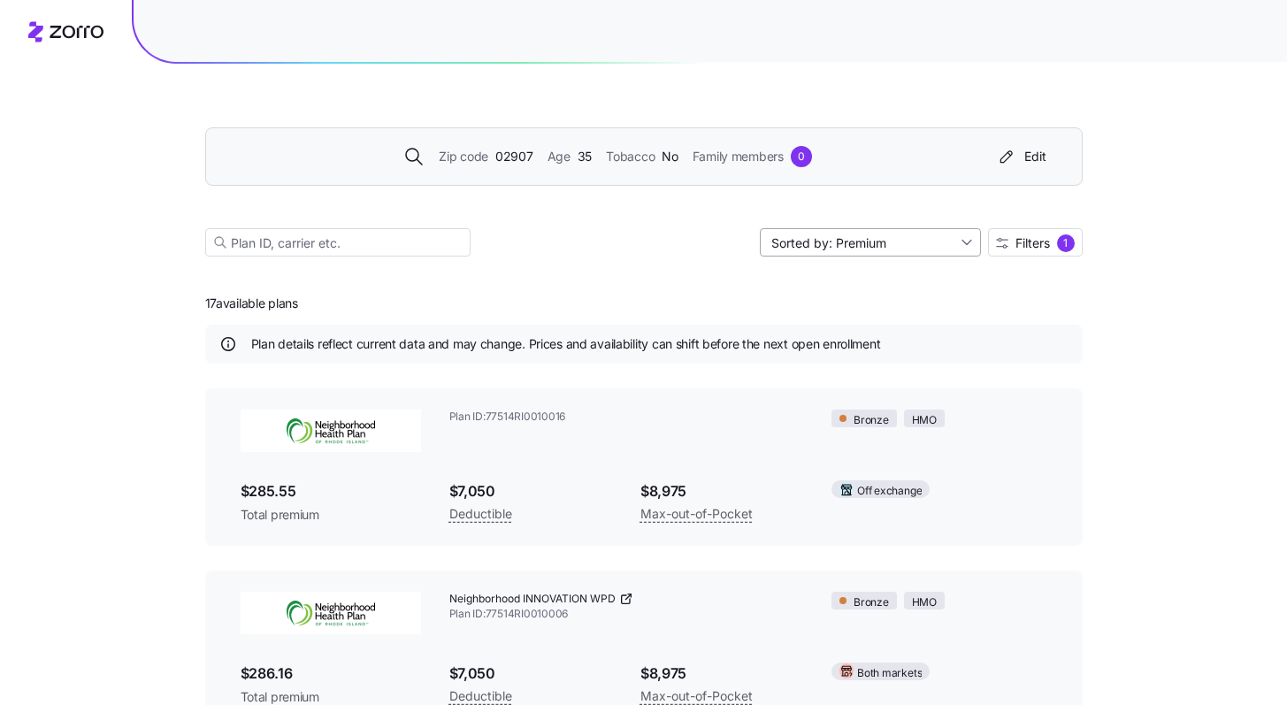
click at [888, 243] on input "Sorted by: Premium" at bounding box center [870, 242] width 221 height 28
click at [858, 304] on div "Deductible" at bounding box center [868, 310] width 207 height 27
type input "Sorted by: Deductible"
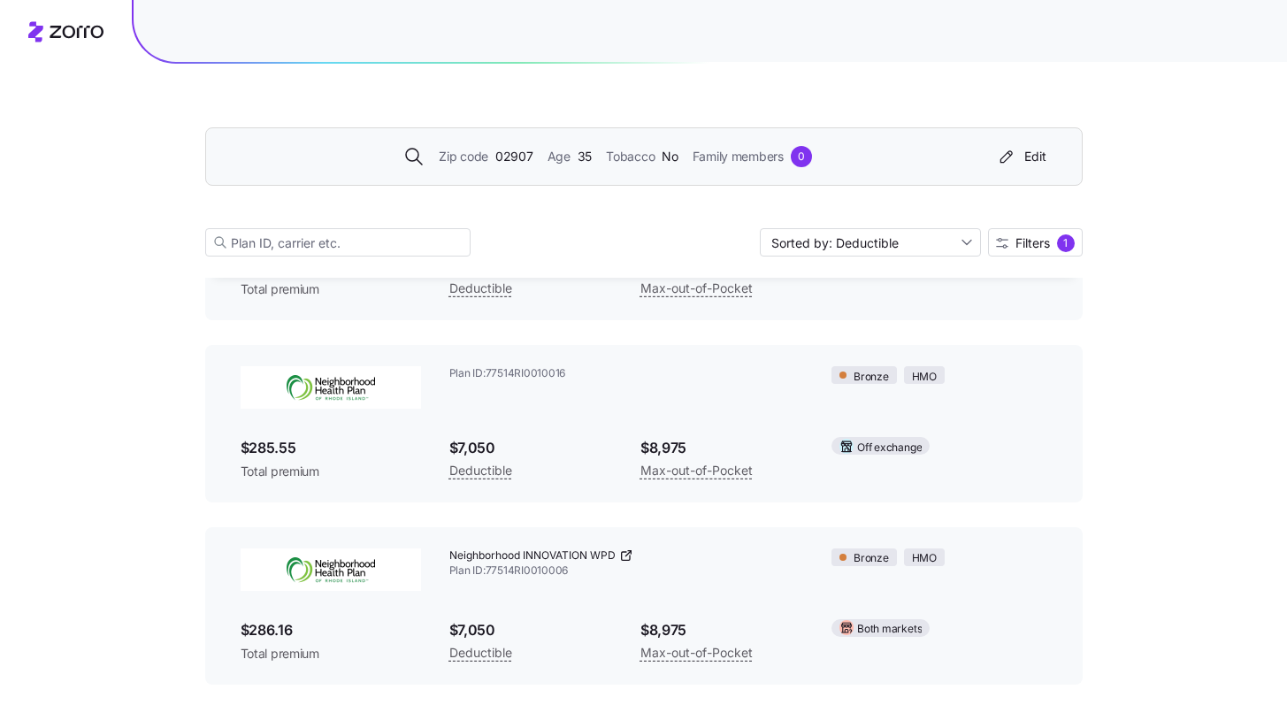
scroll to position [2777, 0]
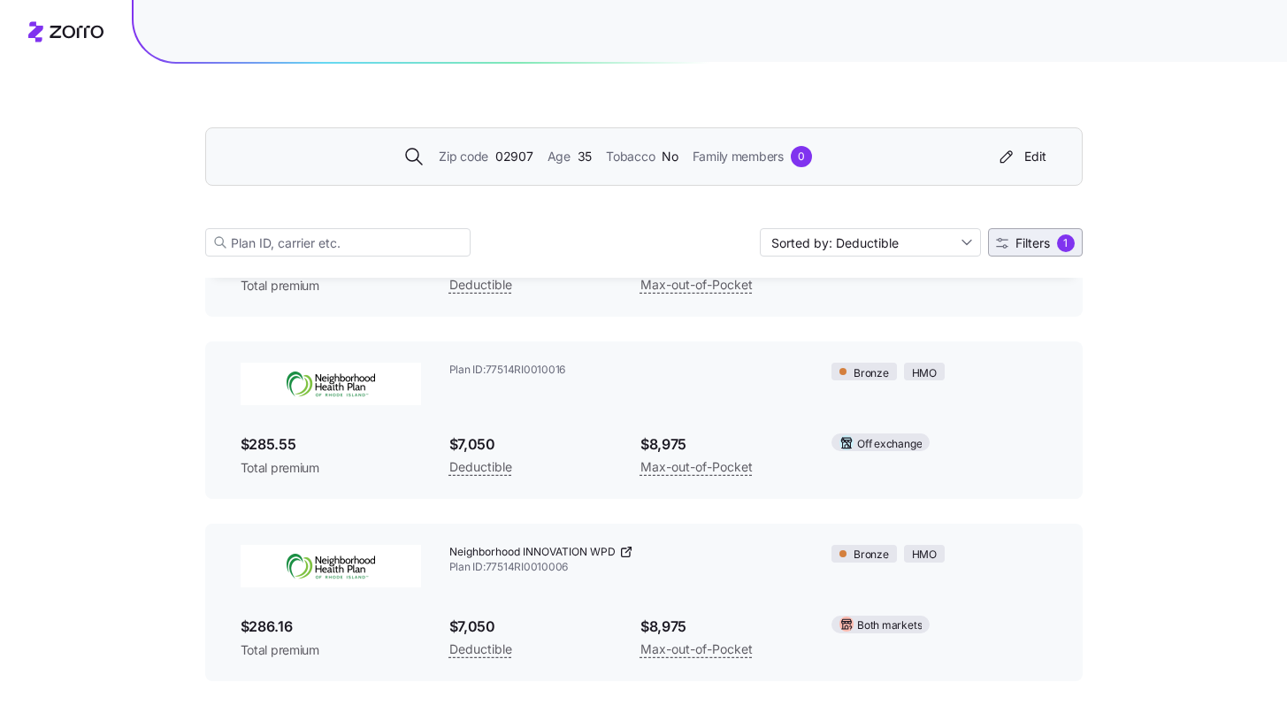
click at [1028, 245] on span "Filters" at bounding box center [1032, 243] width 34 height 12
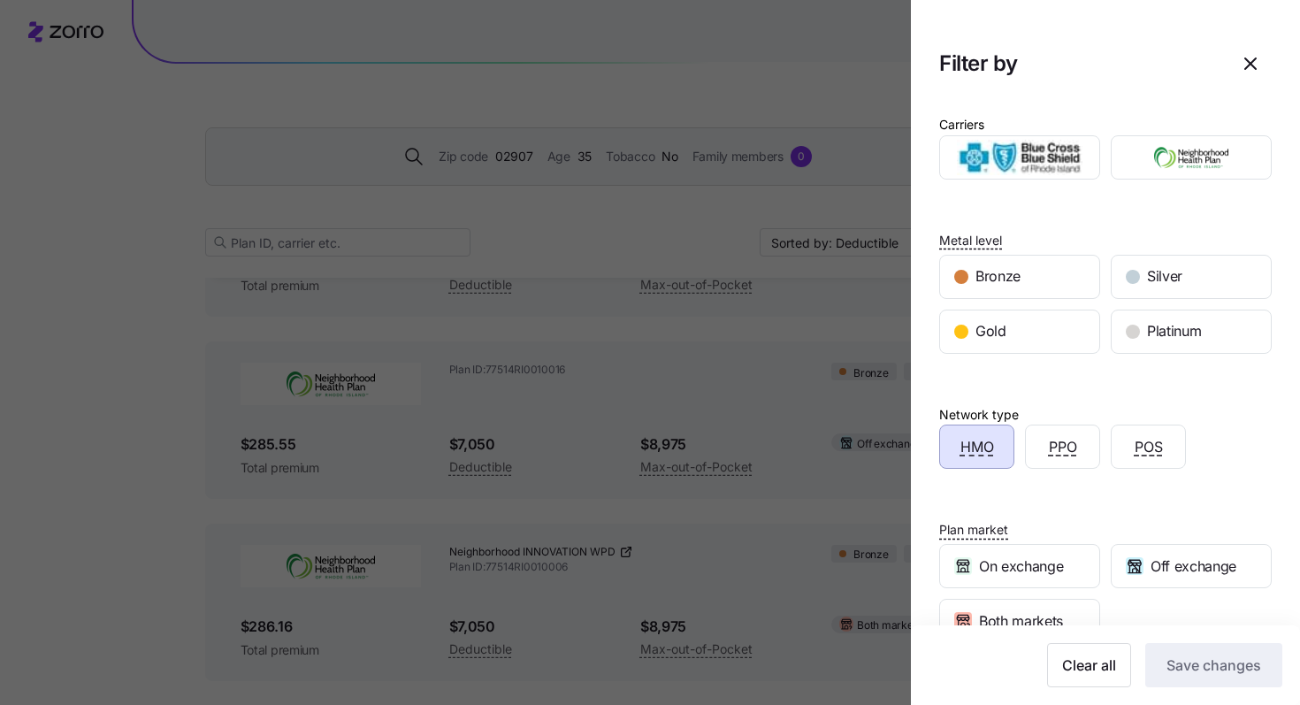
click at [990, 436] on span "HMO" at bounding box center [977, 447] width 34 height 22
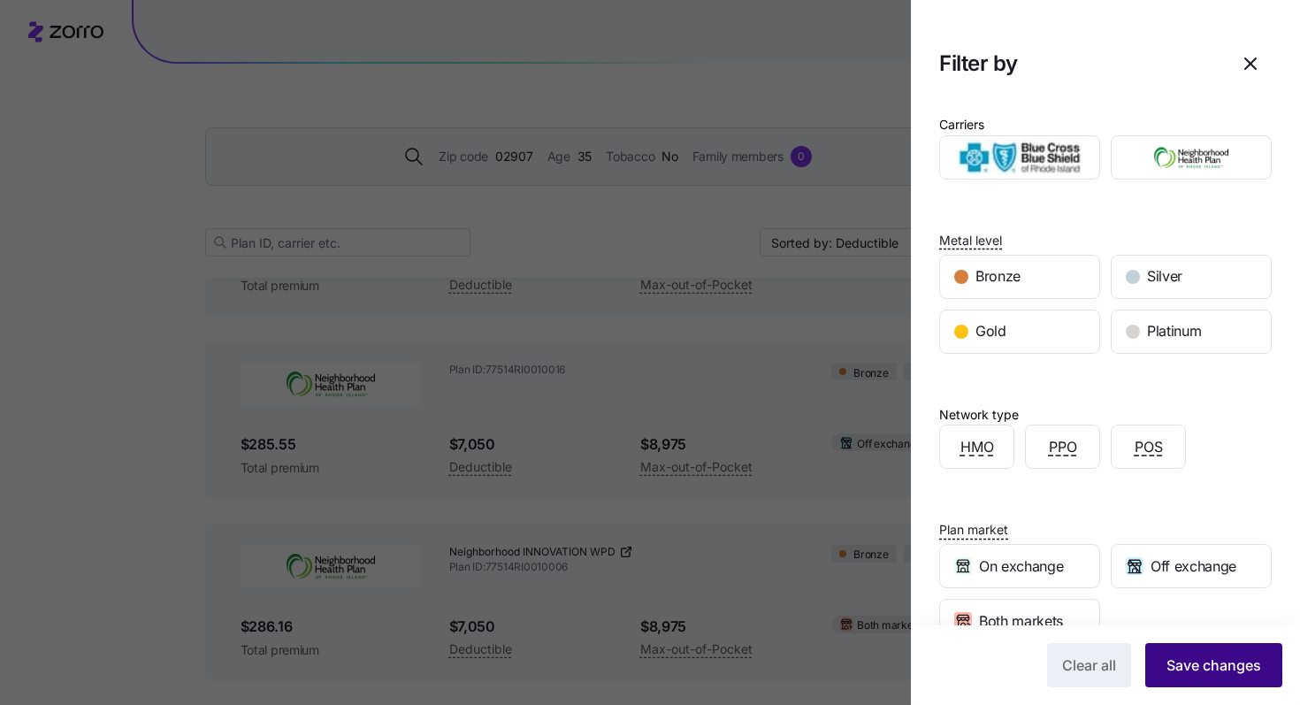
click at [1204, 656] on span "Save changes" at bounding box center [1213, 664] width 95 height 21
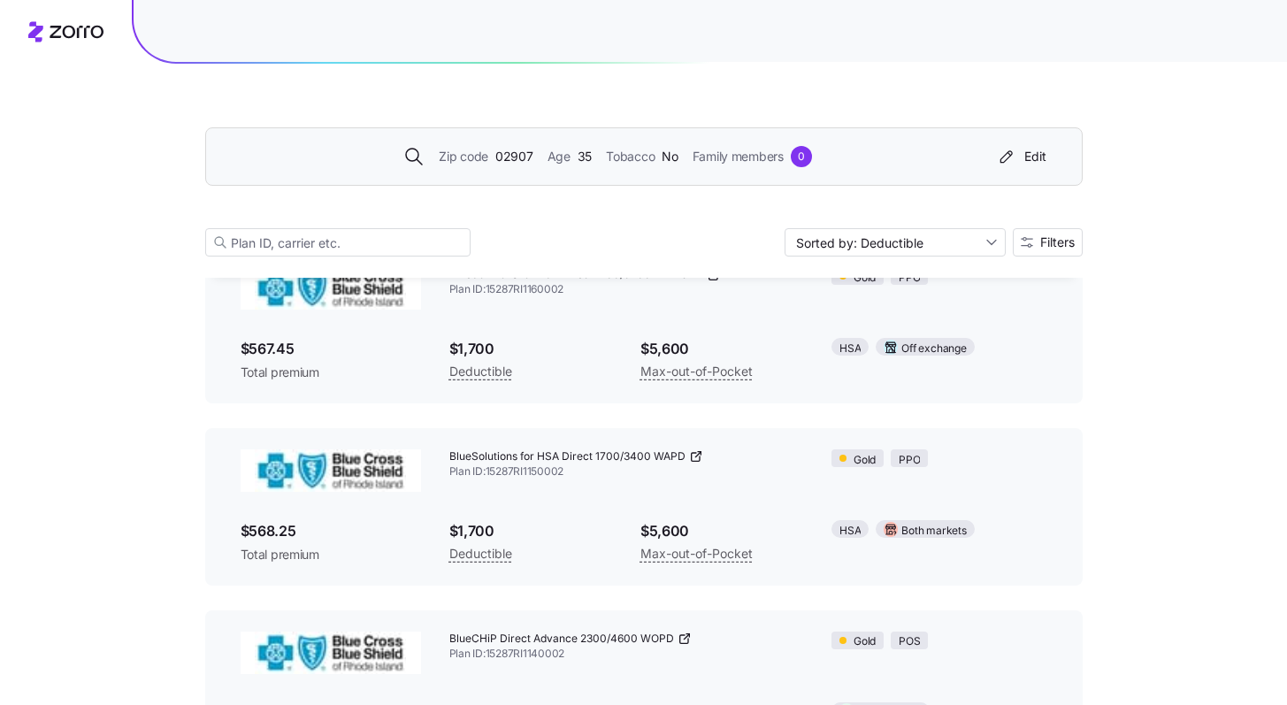
scroll to position [916, 0]
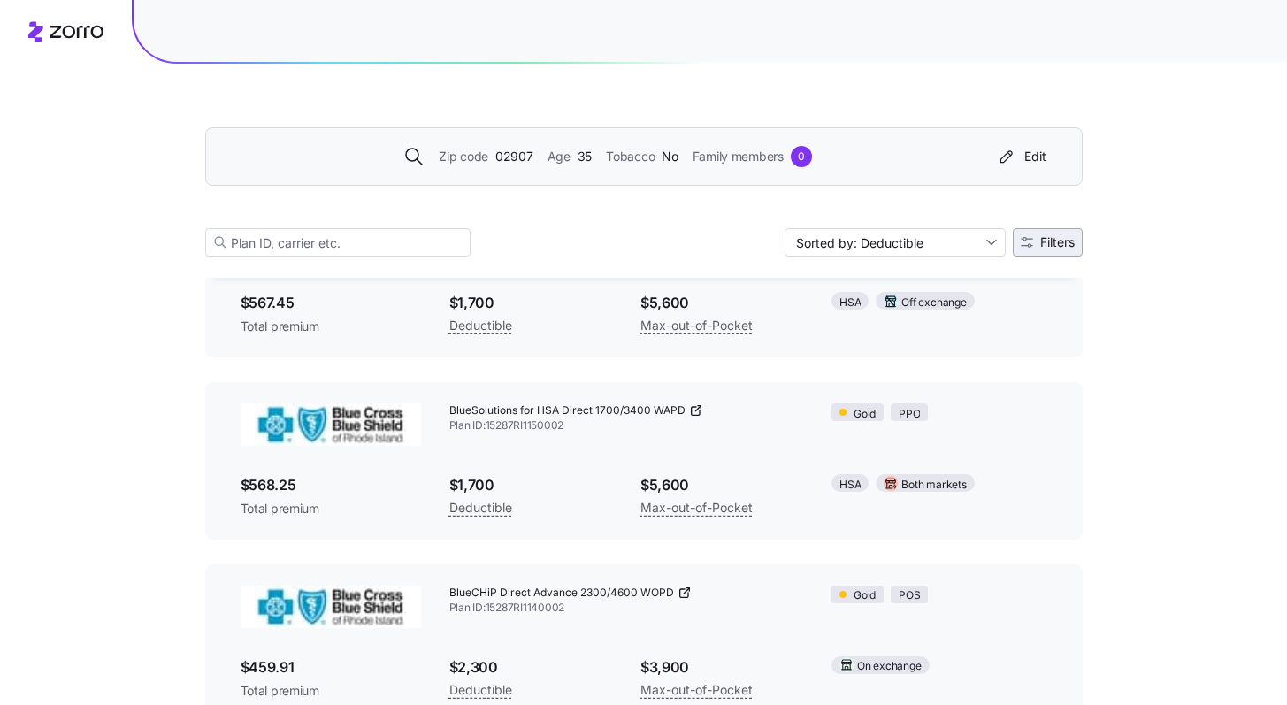
click at [1041, 248] on span "Filters" at bounding box center [1057, 242] width 34 height 12
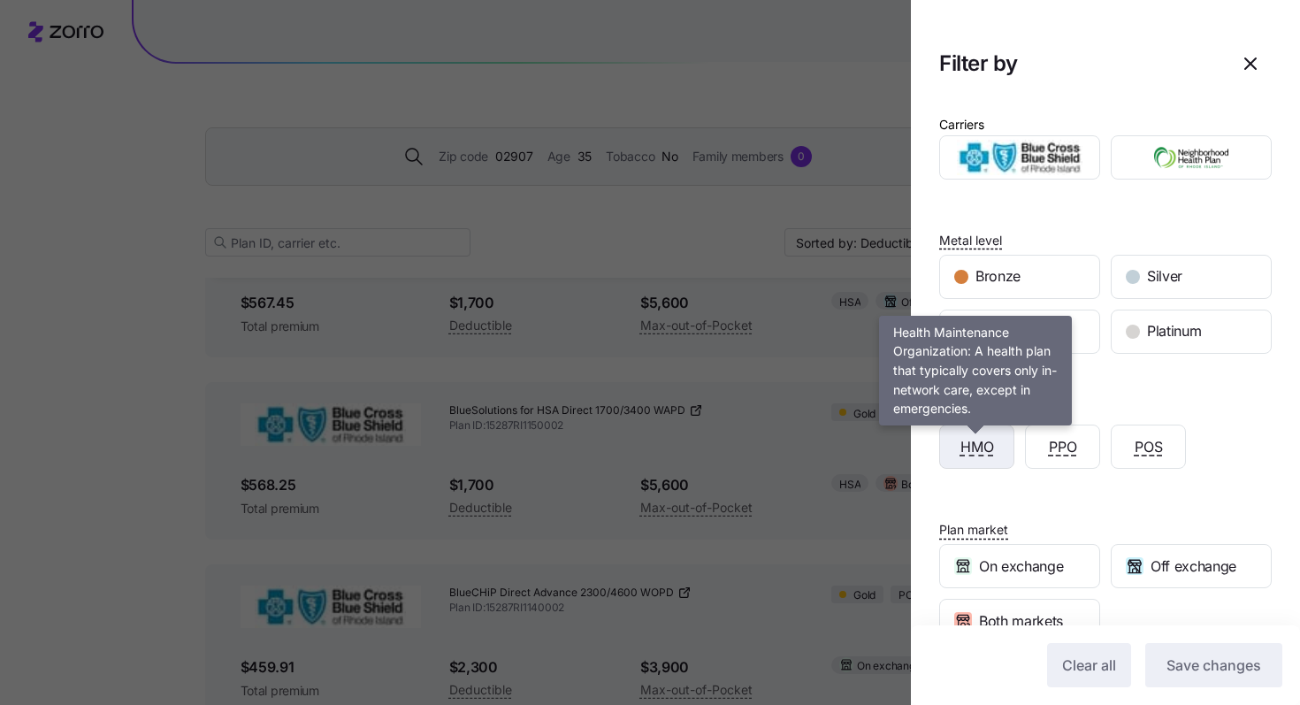
click at [982, 448] on span "HMO" at bounding box center [977, 447] width 34 height 22
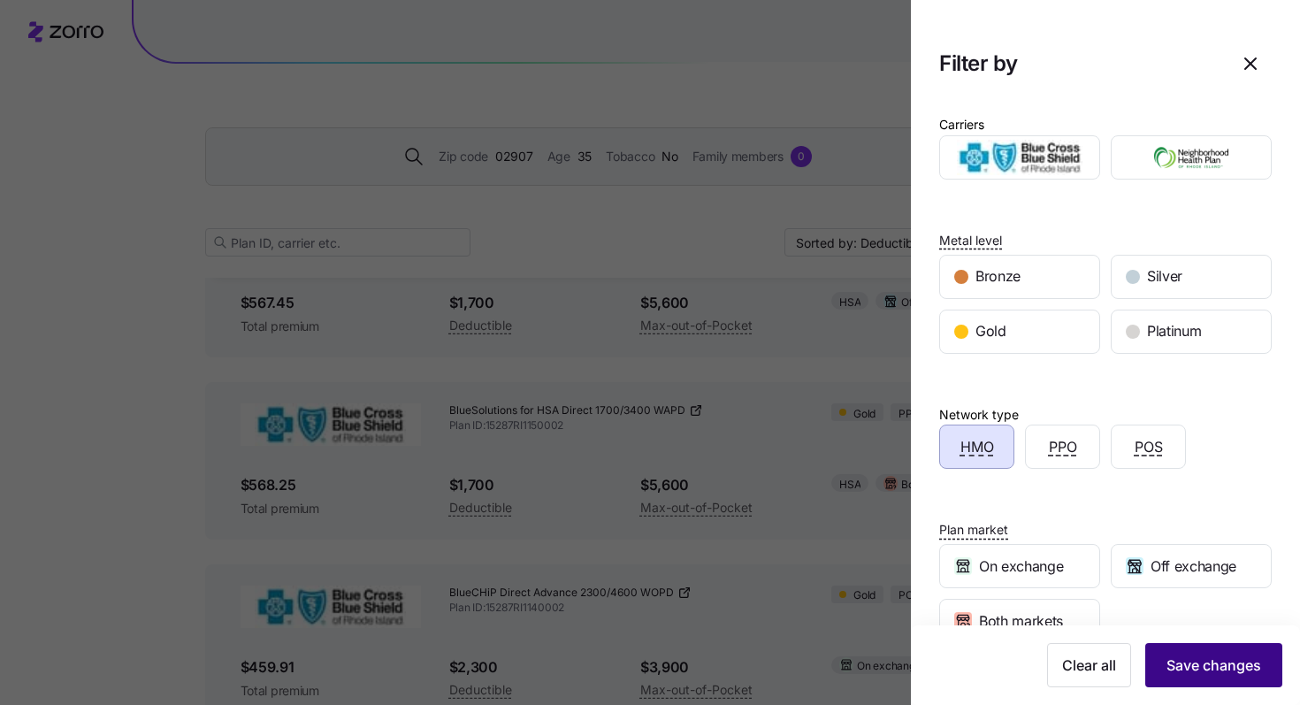
click at [1225, 673] on span "Save changes" at bounding box center [1213, 664] width 95 height 21
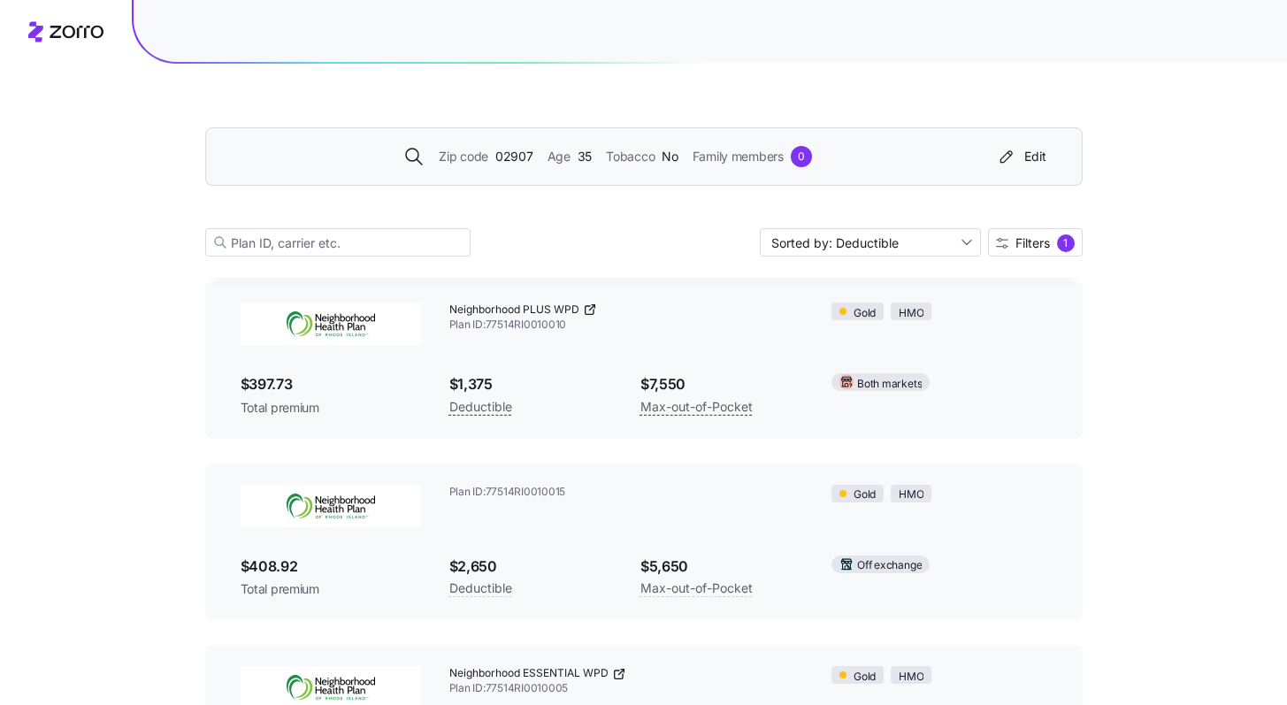
scroll to position [287, 0]
click at [412, 157] on icon at bounding box center [413, 156] width 21 height 21
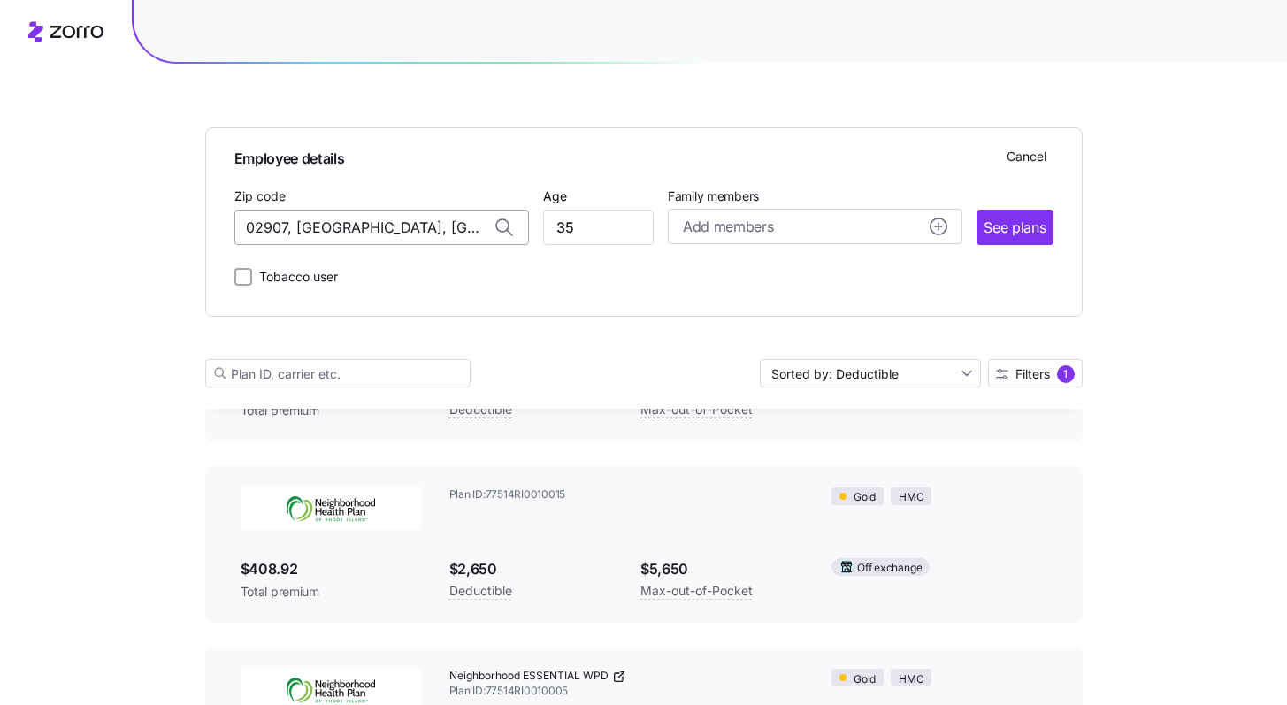
click at [444, 219] on input "02907, [GEOGRAPHIC_DATA], [GEOGRAPHIC_DATA]" at bounding box center [381, 227] width 294 height 35
click at [422, 270] on span "03062, [GEOGRAPHIC_DATA], [GEOGRAPHIC_DATA]" at bounding box center [378, 274] width 248 height 22
type input "03062, [GEOGRAPHIC_DATA], [GEOGRAPHIC_DATA]"
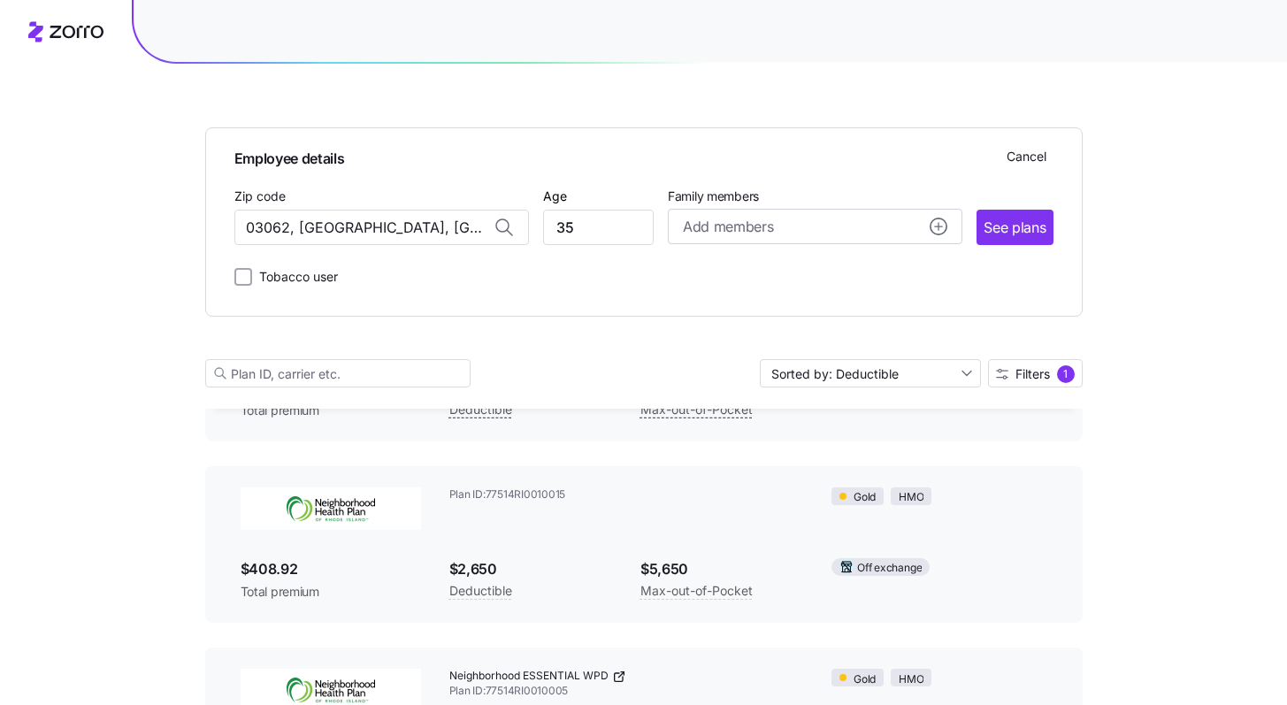
click at [1013, 245] on div "Employee details Cancel Zip code [GEOGRAPHIC_DATA], [GEOGRAPHIC_DATA] Age [DEMO…" at bounding box center [643, 214] width 819 height 145
click at [1017, 237] on span "See plans" at bounding box center [1014, 228] width 62 height 22
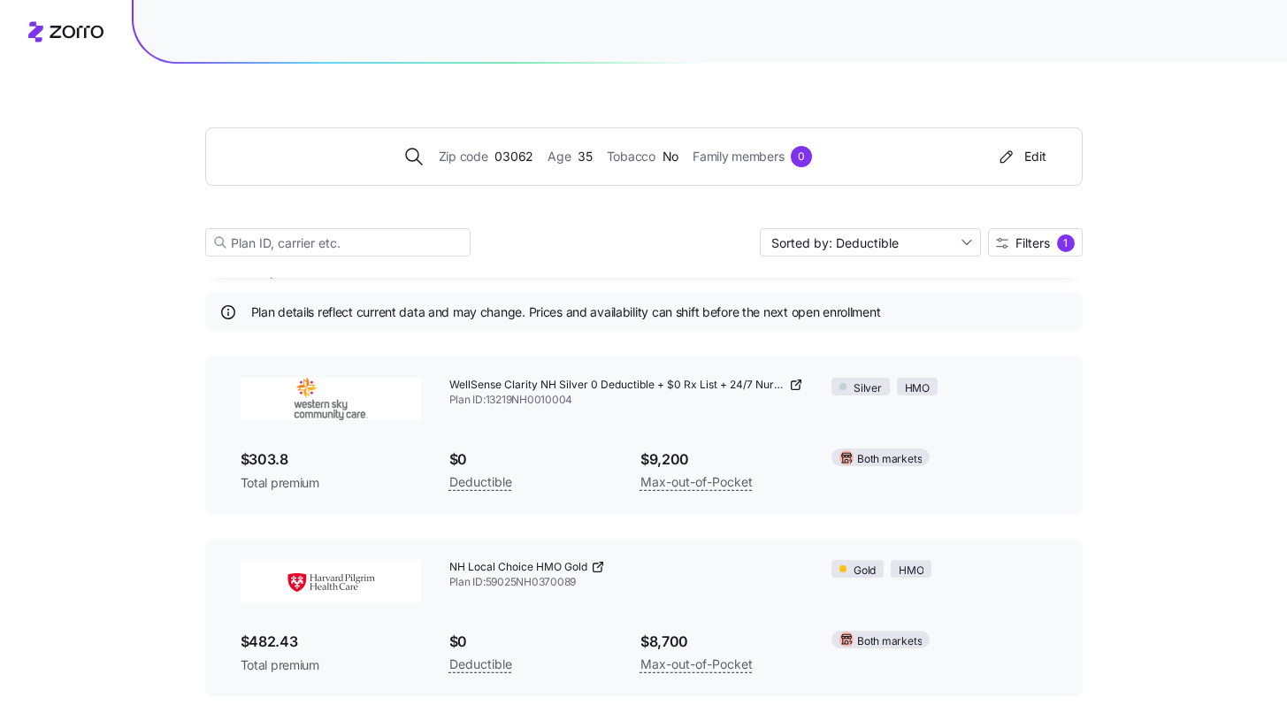
scroll to position [33, 0]
click at [1030, 251] on span "Filters 1" at bounding box center [1035, 243] width 79 height 18
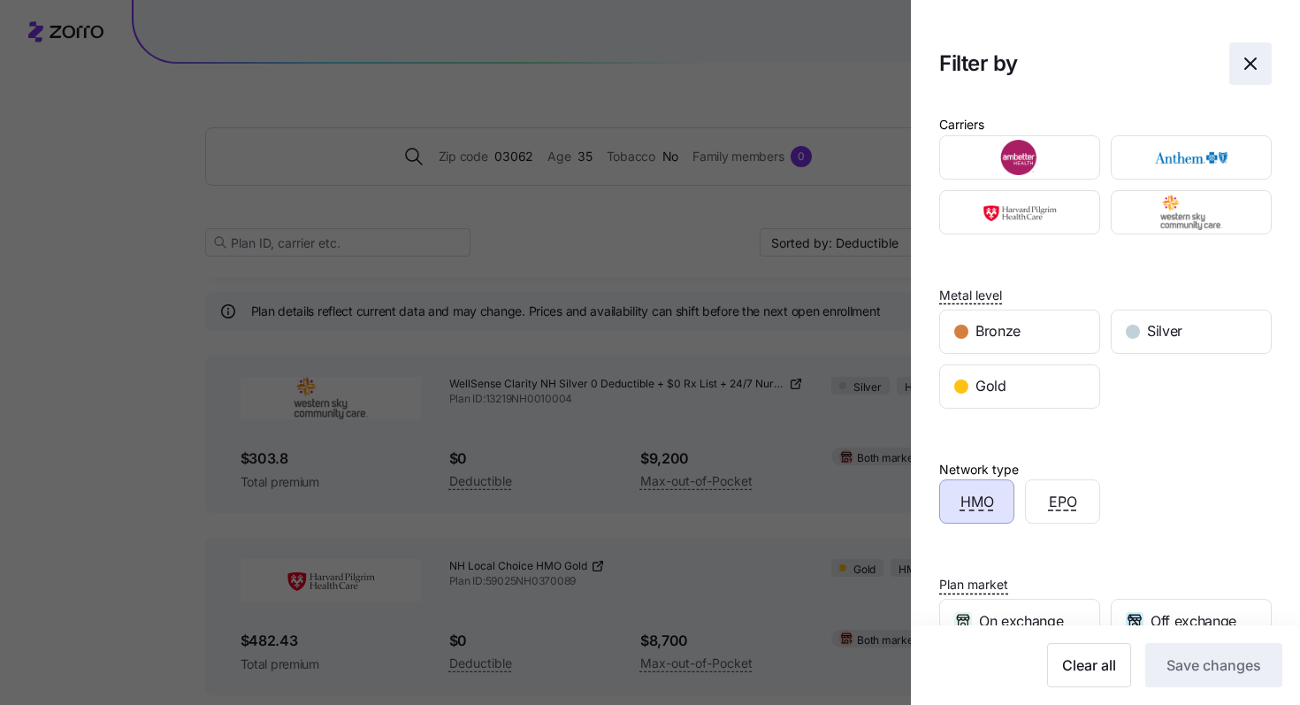
click at [1247, 58] on icon "button" at bounding box center [1250, 63] width 21 height 21
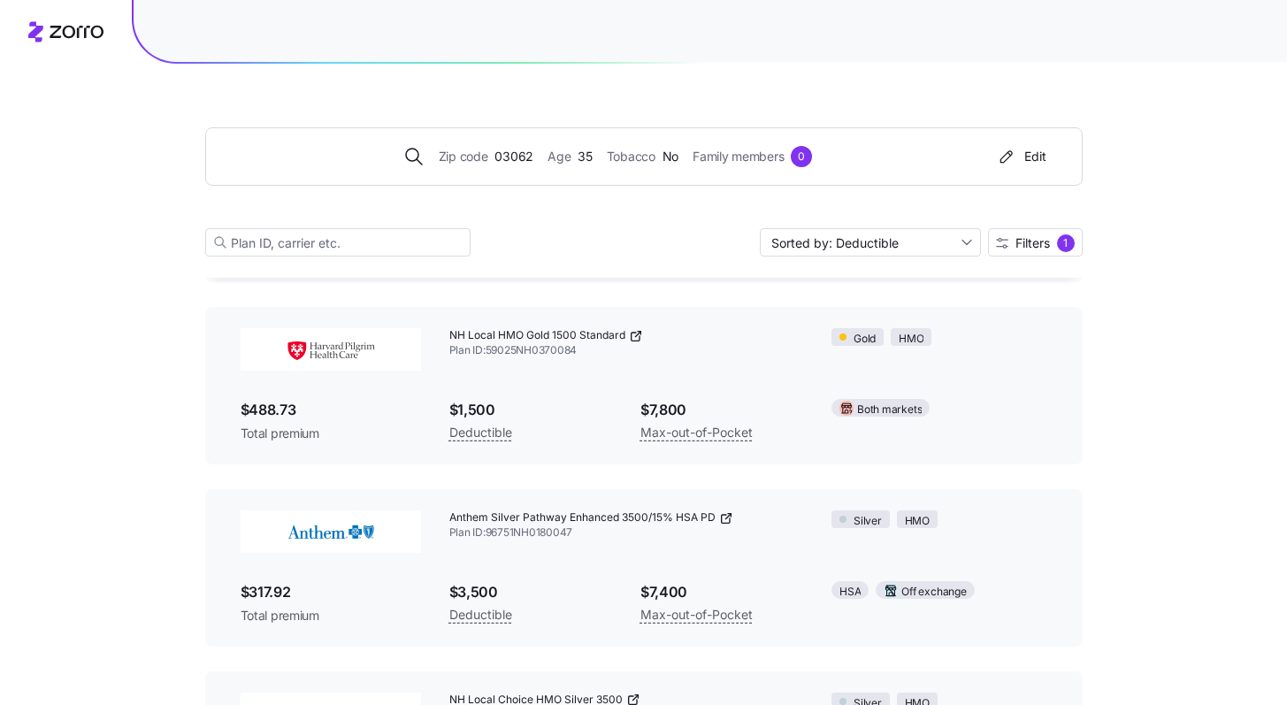
scroll to position [1442, 0]
